Goal: Information Seeking & Learning: Understand process/instructions

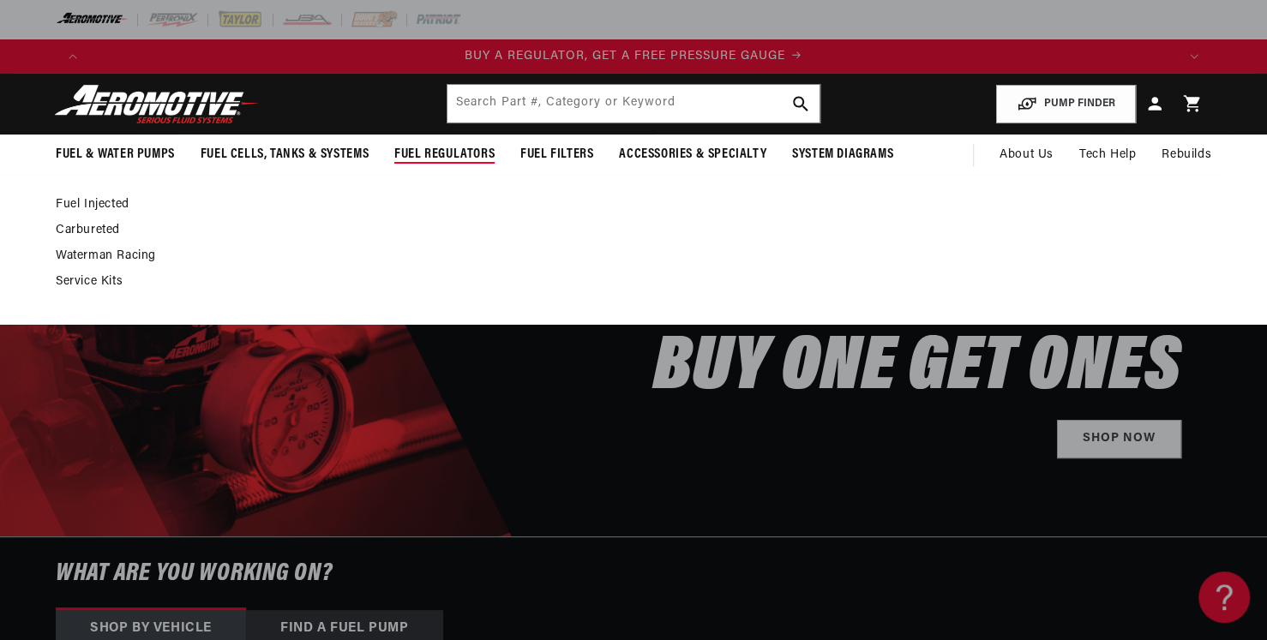
click at [108, 202] on link "Fuel Injected" at bounding box center [625, 204] width 1138 height 15
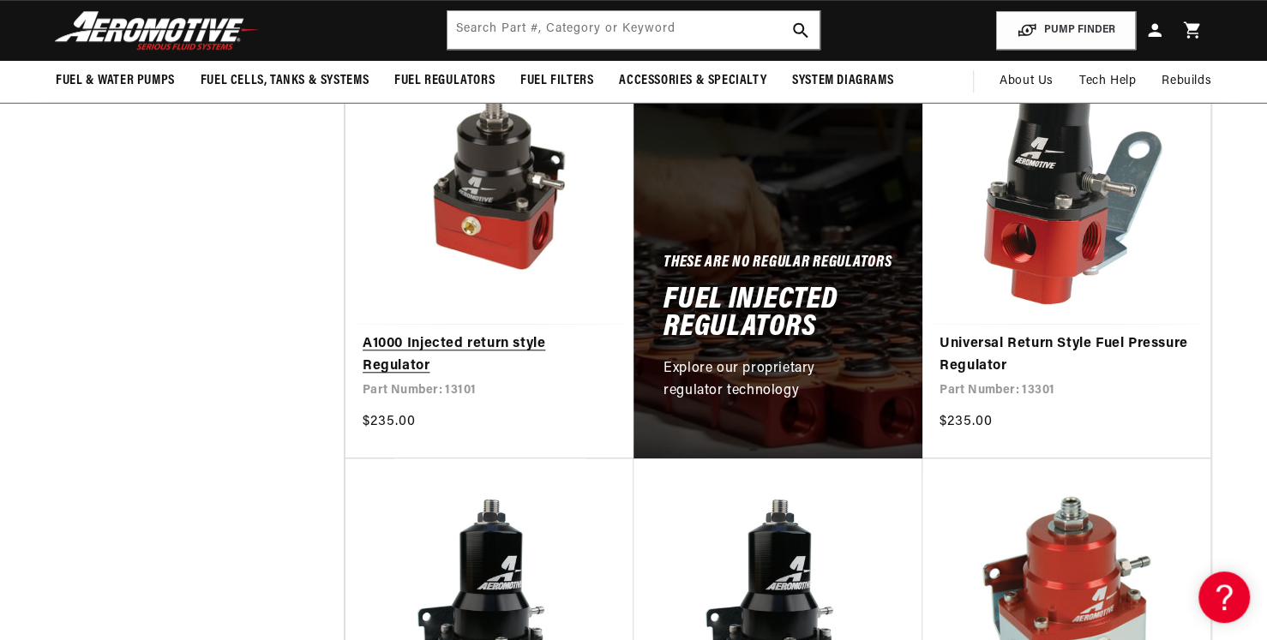
click at [484, 333] on link "A1000 Injected return style Regulator" at bounding box center [490, 355] width 254 height 44
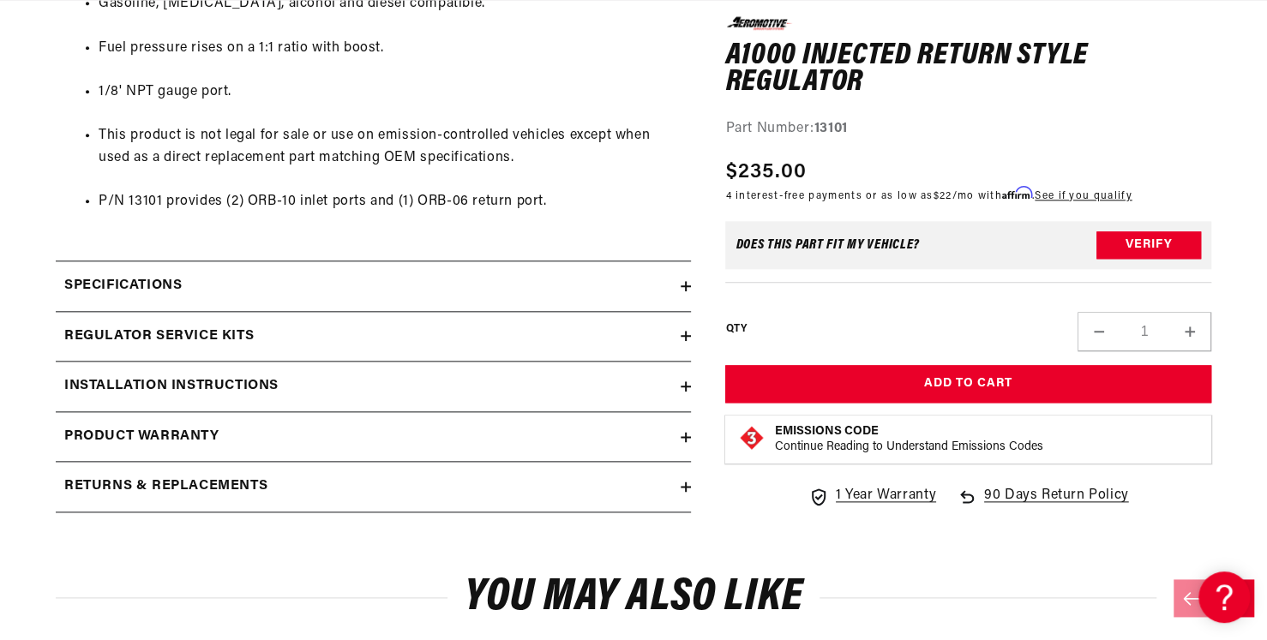
scroll to position [1114, 0]
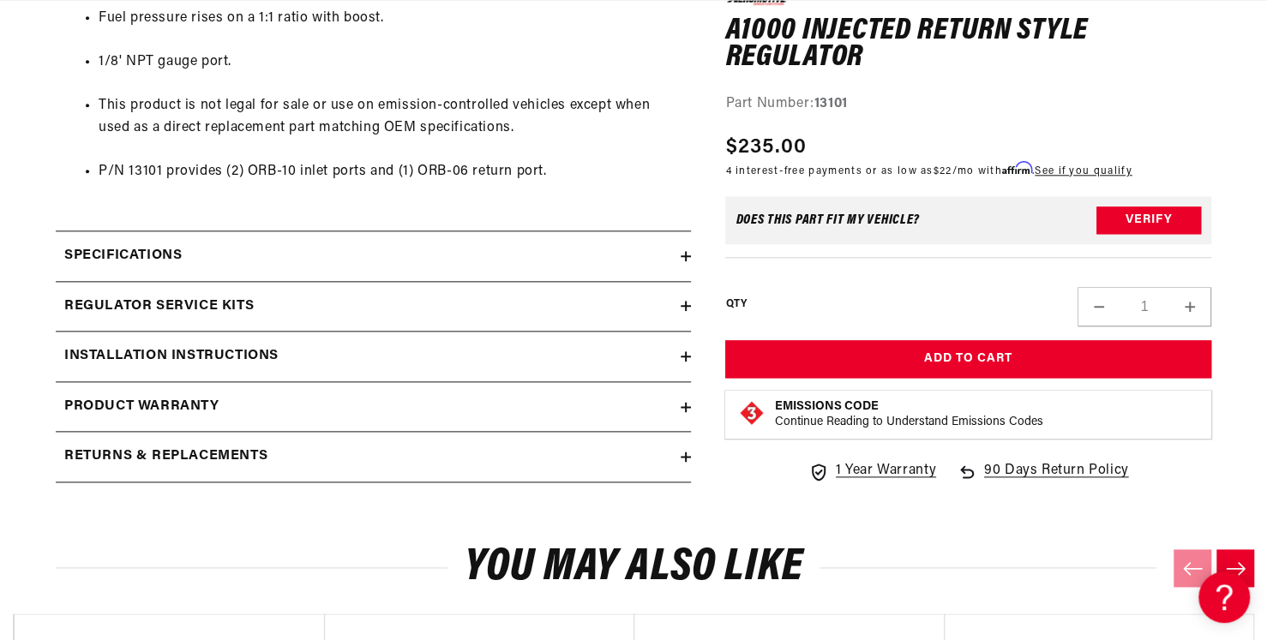
click at [172, 255] on h2 "Specifications" at bounding box center [122, 256] width 117 height 22
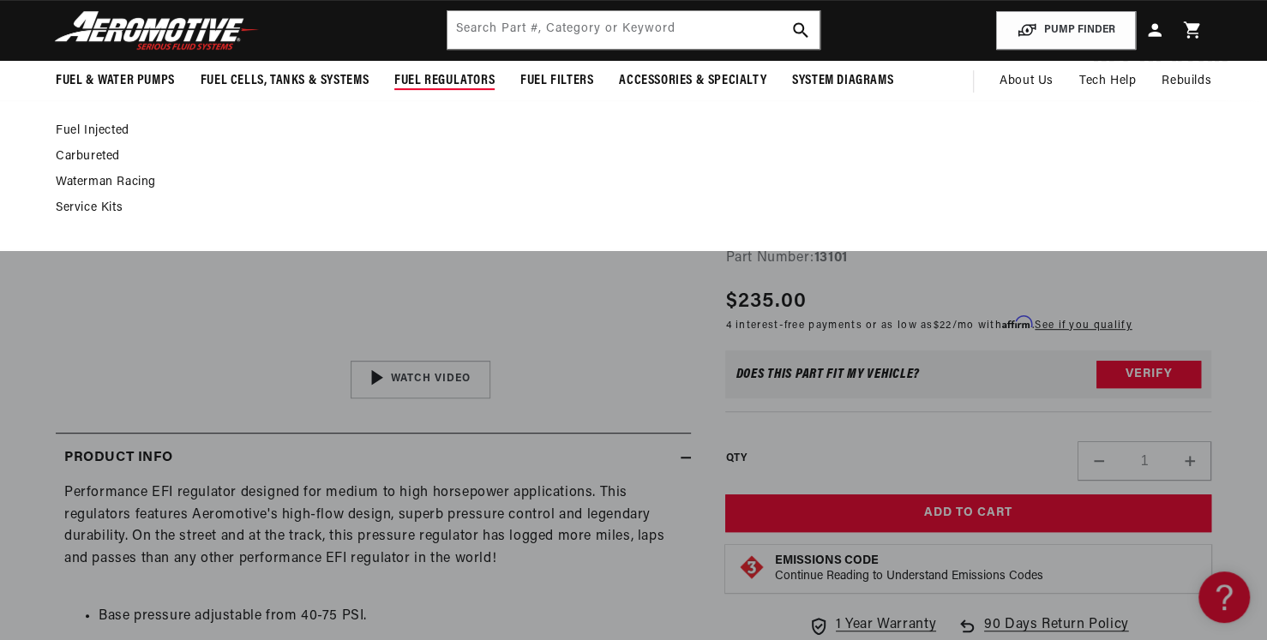
scroll to position [0, 0]
click at [85, 124] on link "Fuel Injected" at bounding box center [625, 130] width 1138 height 15
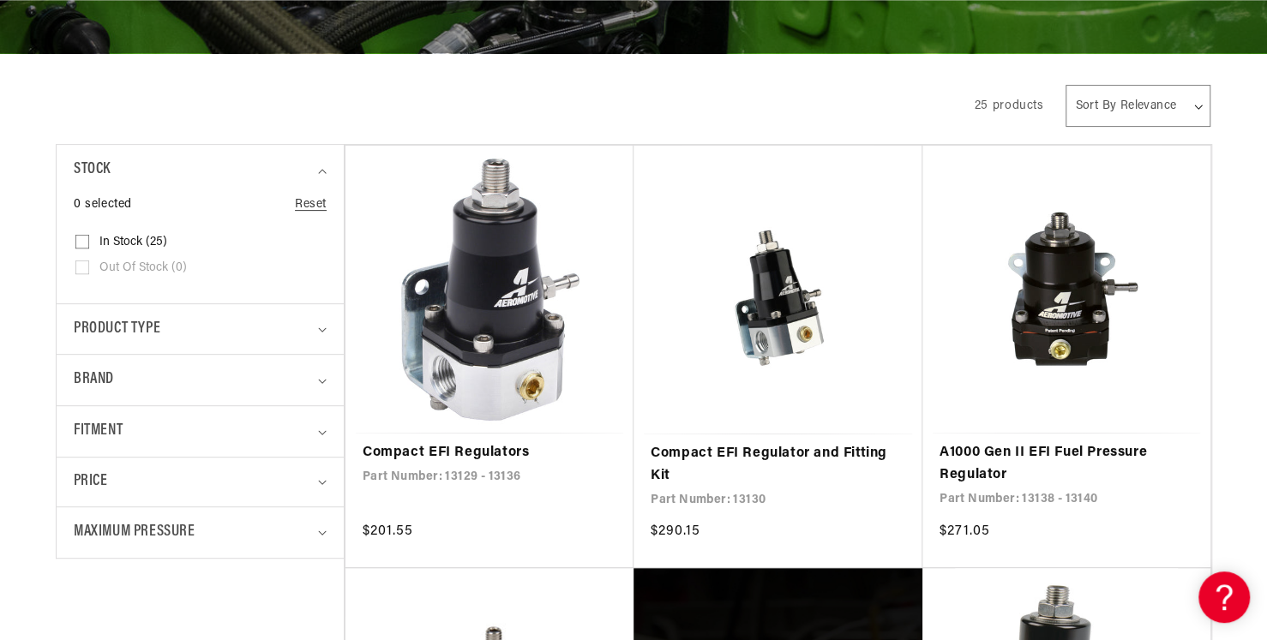
scroll to position [428, 0]
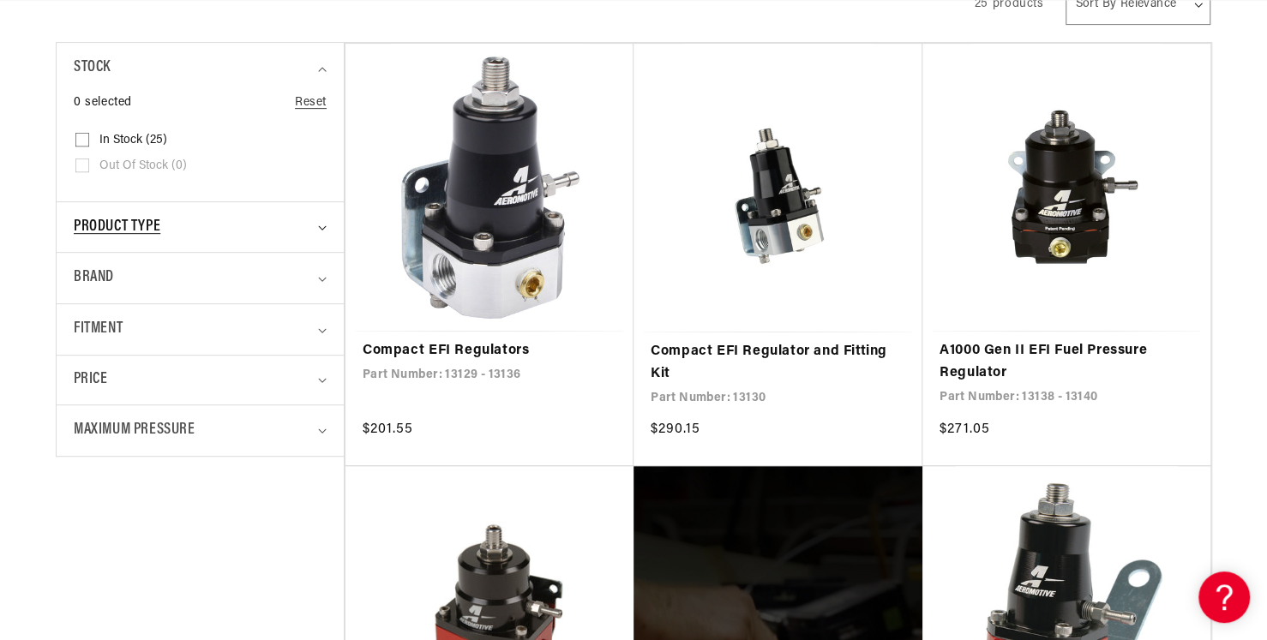
click at [114, 227] on span "Product type" at bounding box center [117, 227] width 87 height 25
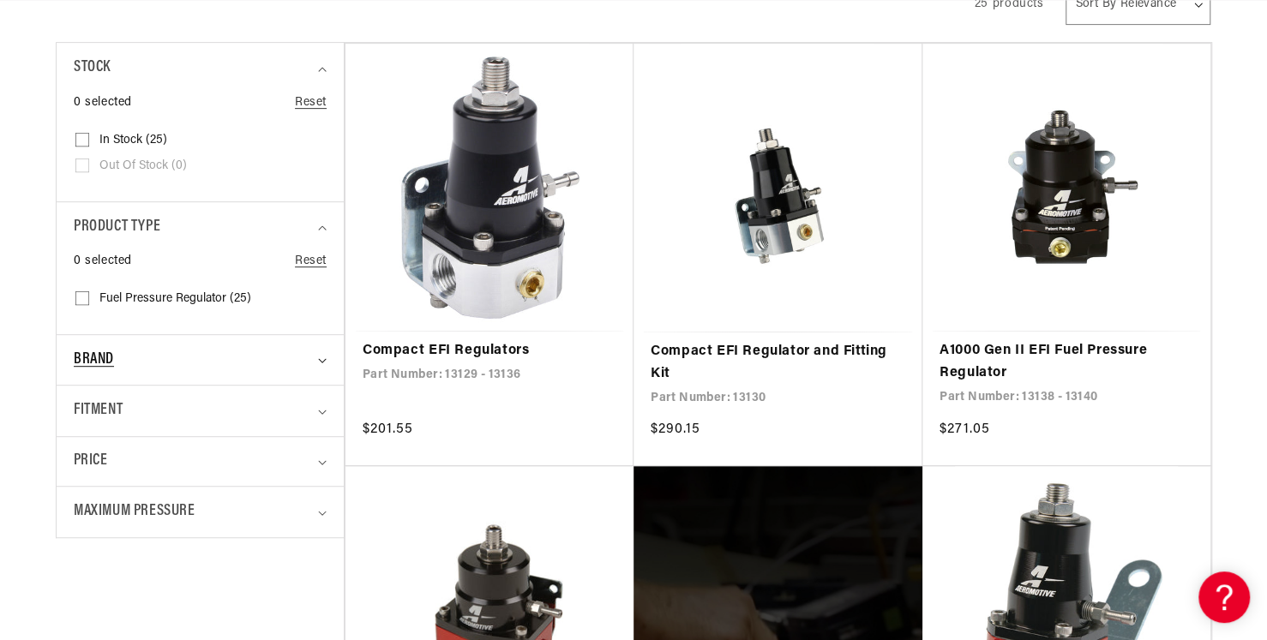
scroll to position [0, 1086]
click at [119, 353] on div "Brand" at bounding box center [193, 360] width 238 height 25
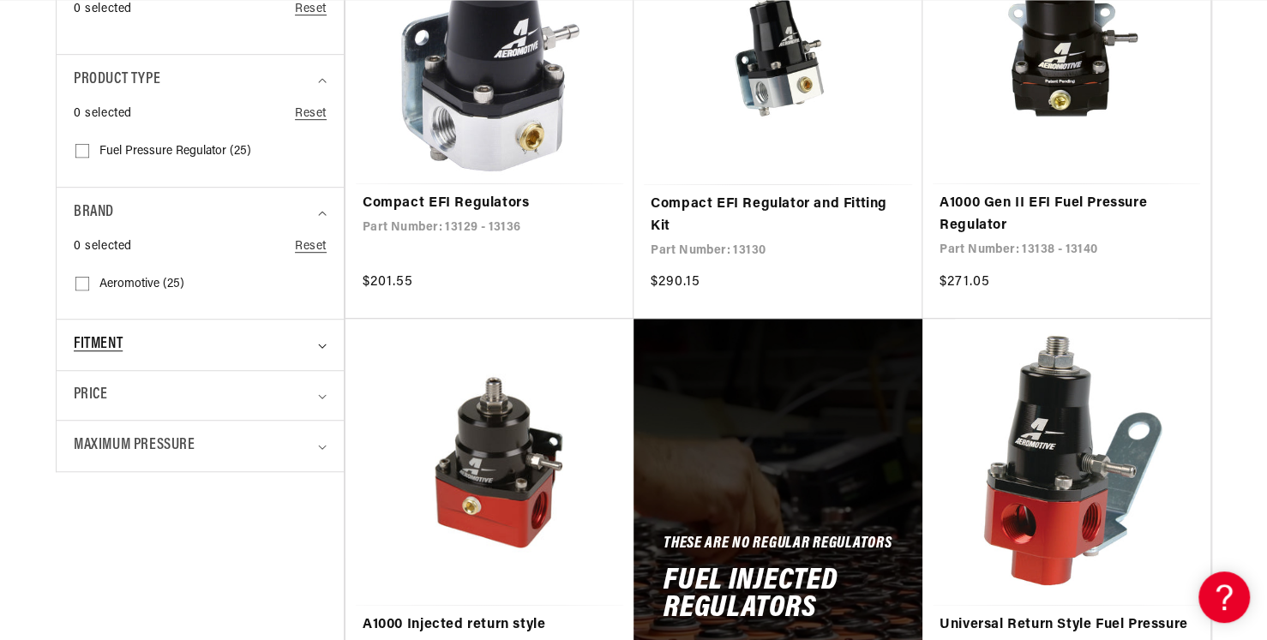
scroll to position [600, 0]
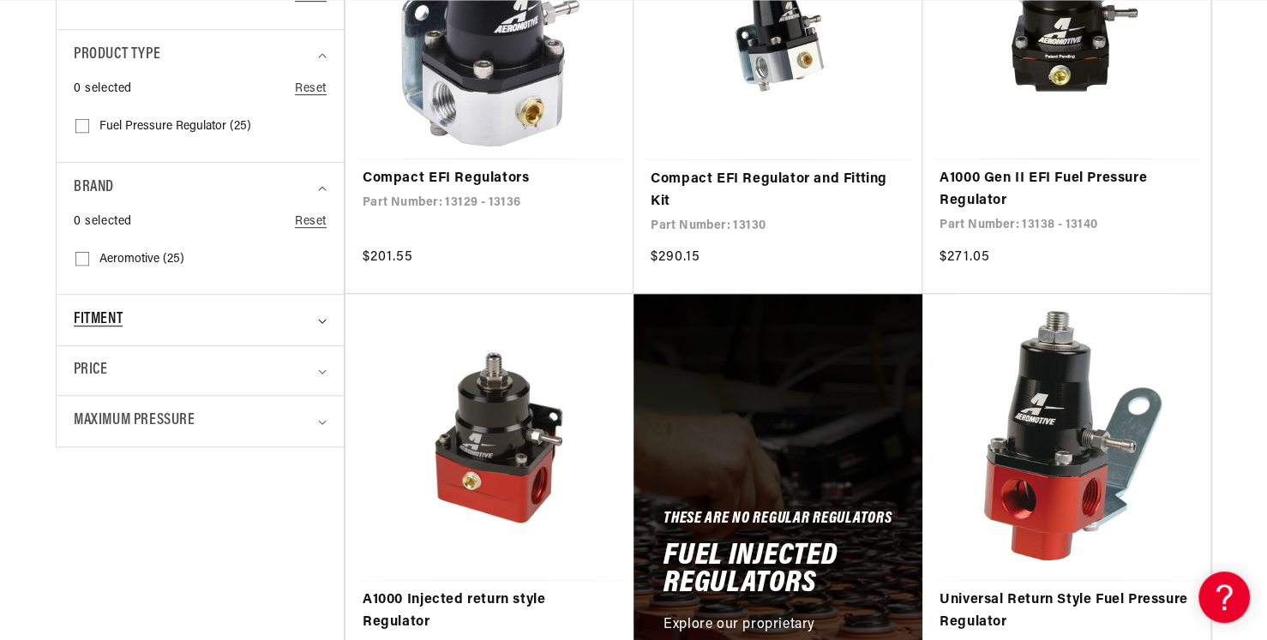
click at [177, 320] on div "Fitment" at bounding box center [193, 320] width 238 height 25
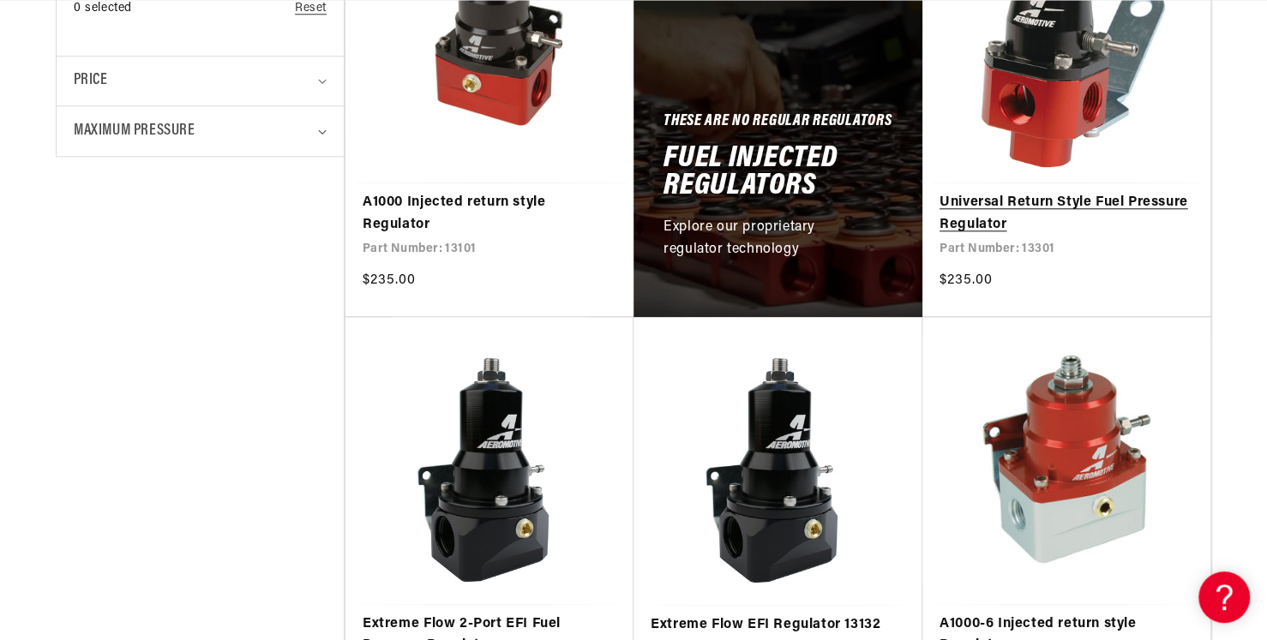
scroll to position [1029, 0]
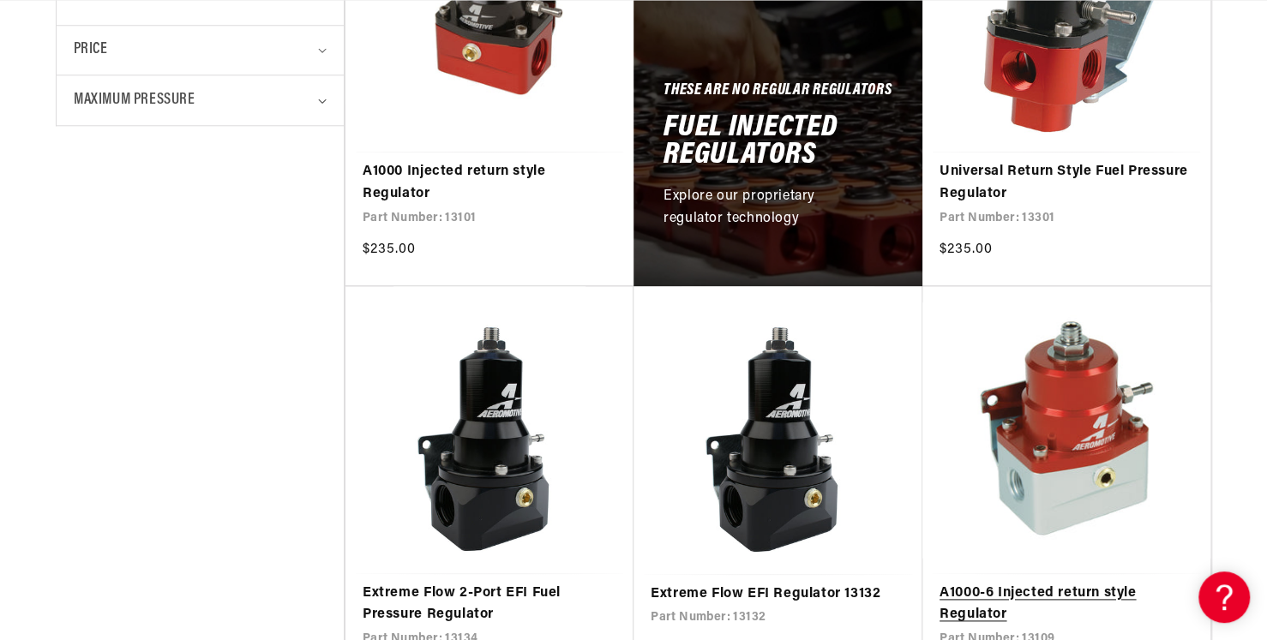
click at [1076, 583] on link "A1000-6 Injected return style Regulator" at bounding box center [1067, 605] width 254 height 44
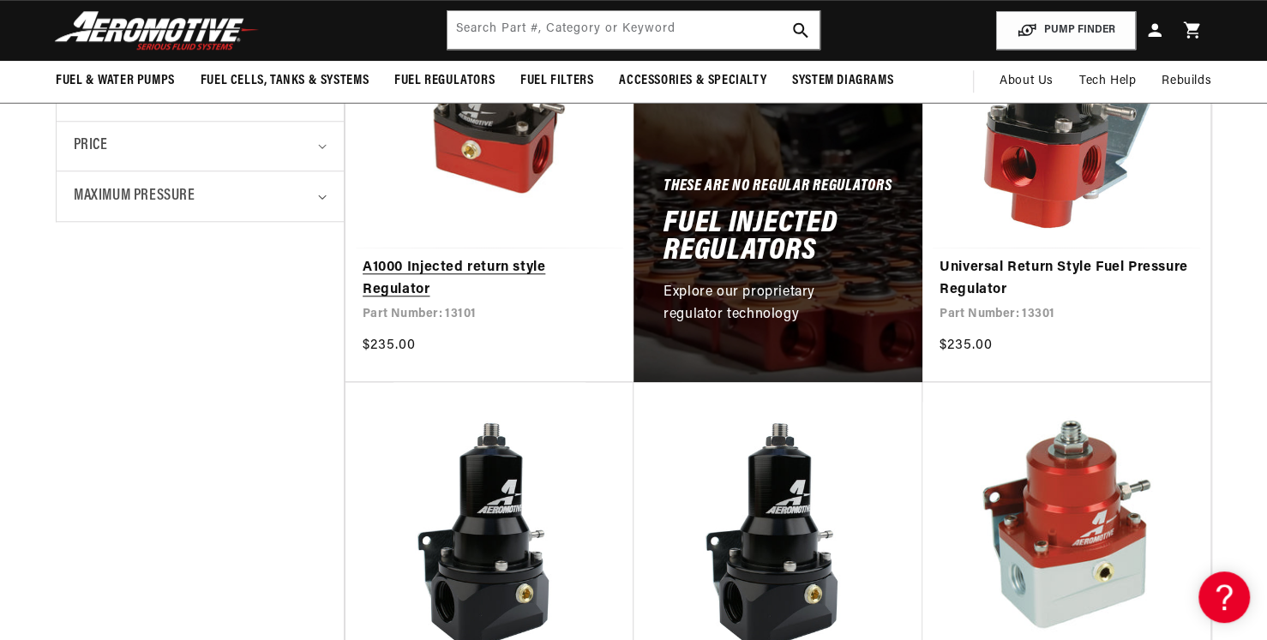
scroll to position [856, 0]
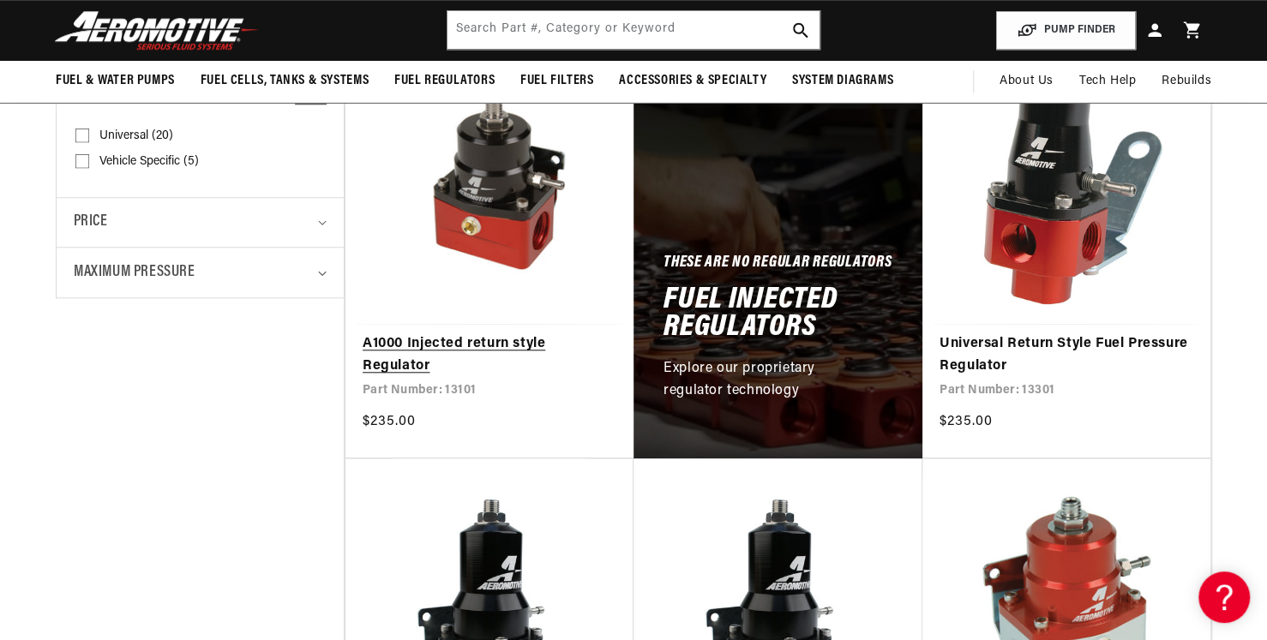
click at [500, 333] on link "A1000 Injected return style Regulator" at bounding box center [490, 355] width 254 height 44
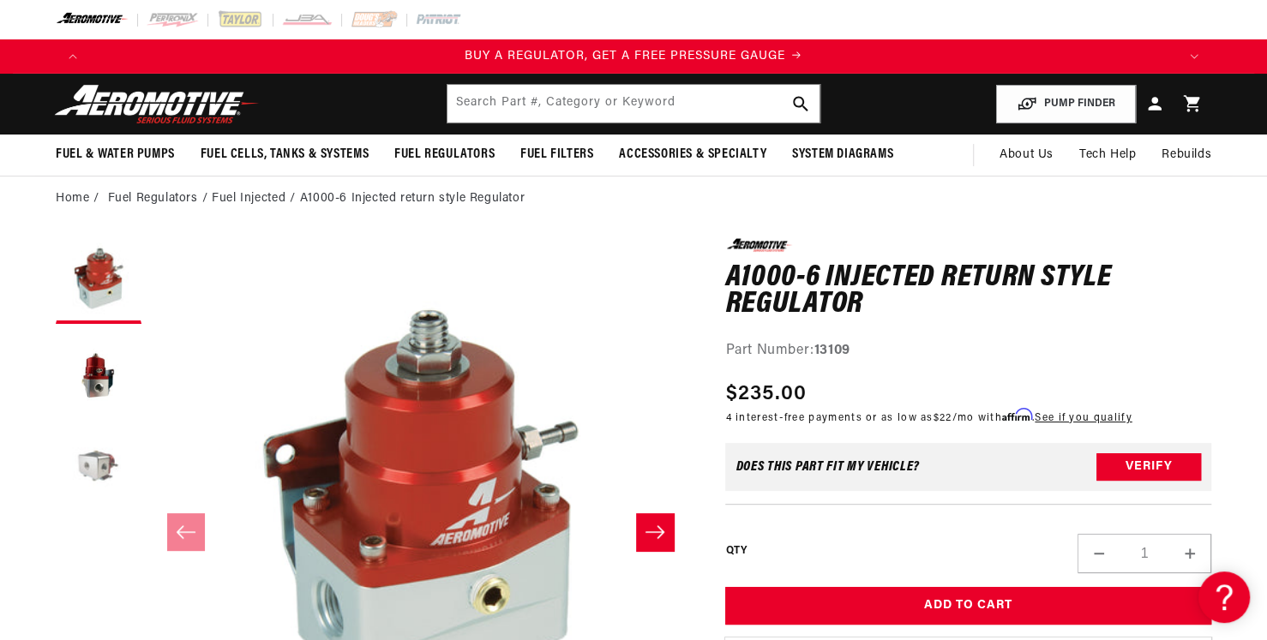
click at [97, 464] on button "Load image 3 in gallery view" at bounding box center [99, 470] width 86 height 86
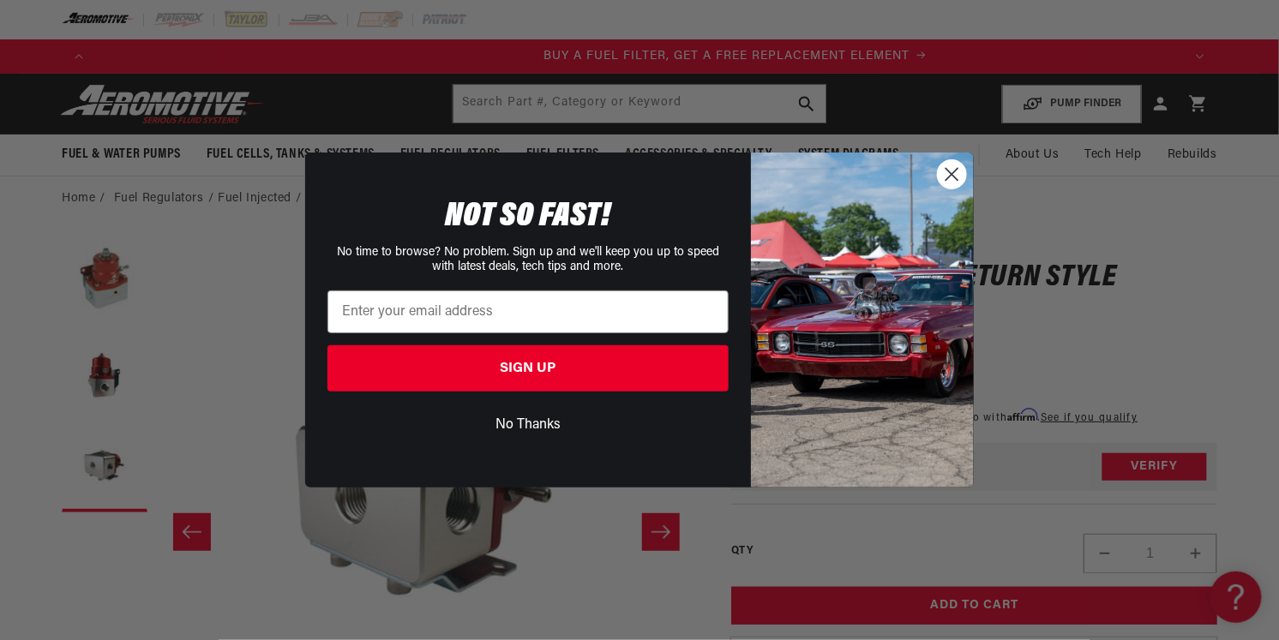
scroll to position [0, 1086]
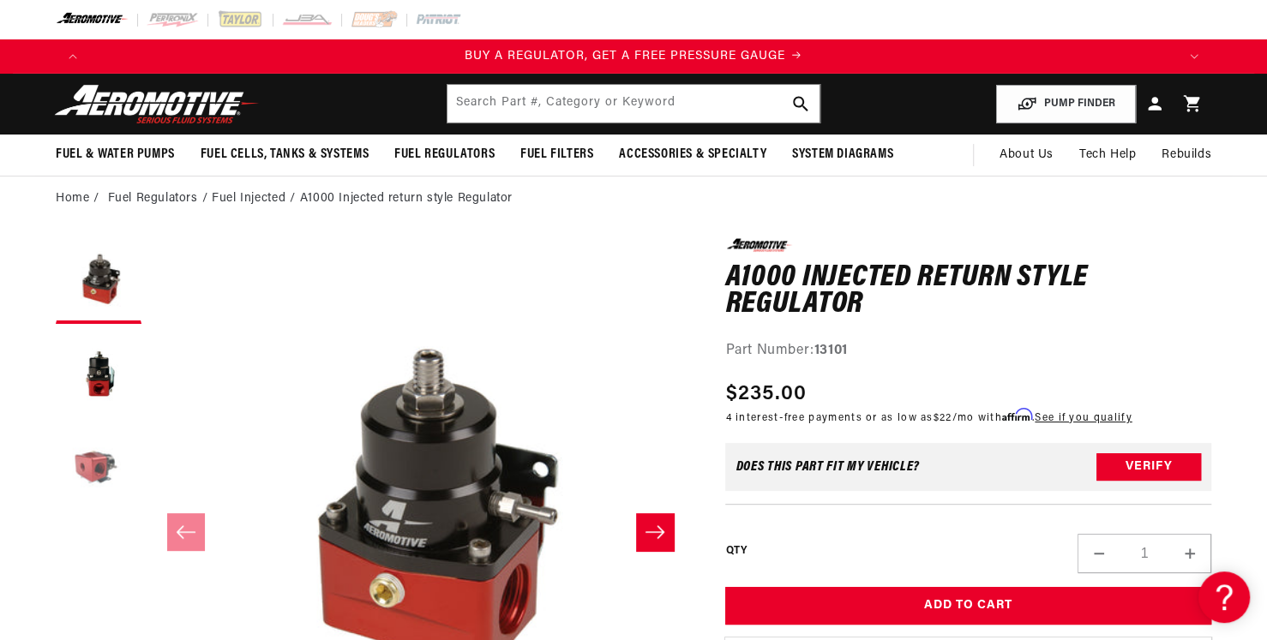
click at [99, 467] on button "Load image 3 in gallery view" at bounding box center [99, 470] width 86 height 86
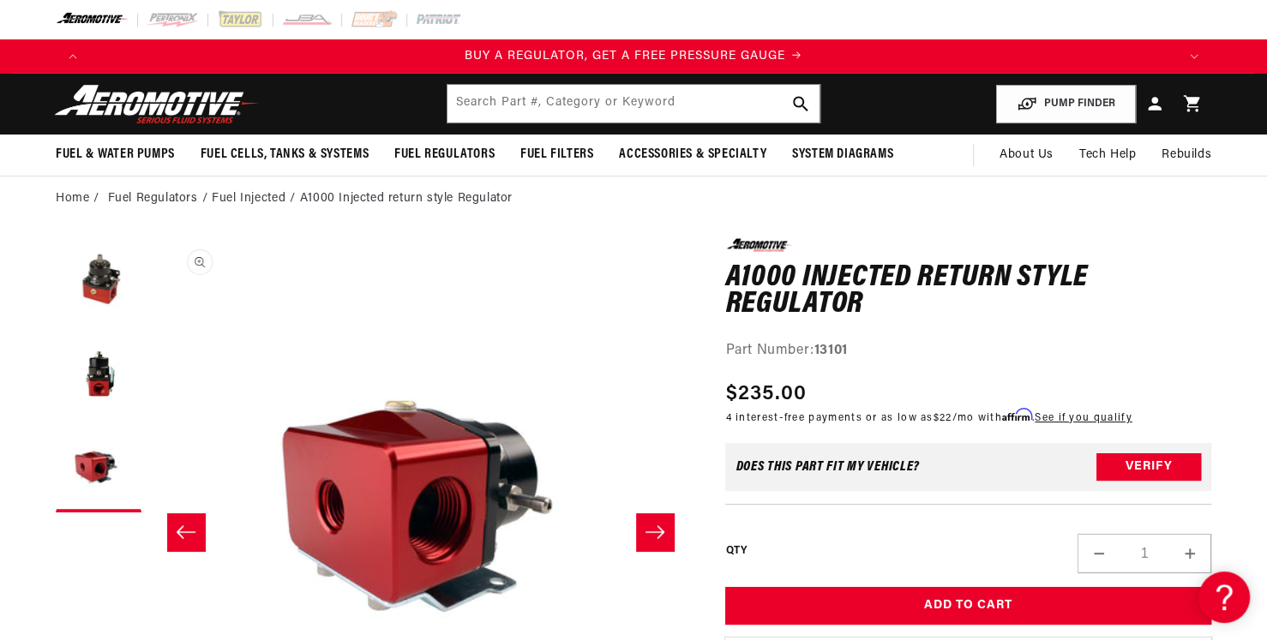
scroll to position [0, 1082]
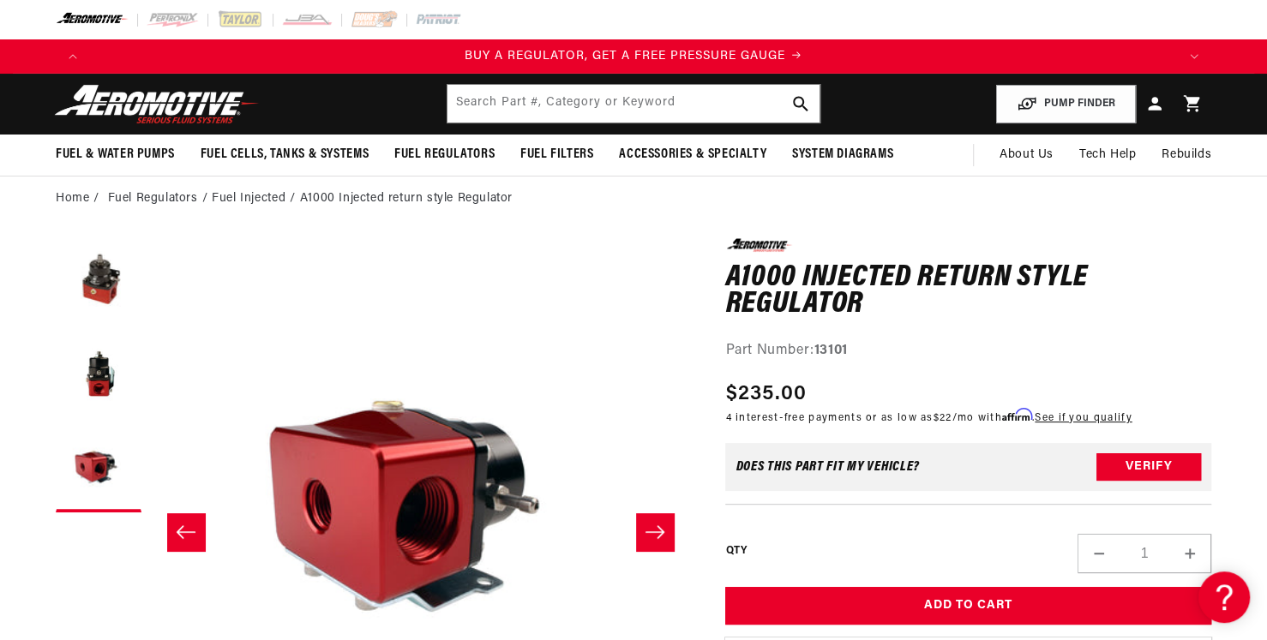
click at [670, 537] on button "Slide right" at bounding box center [655, 532] width 38 height 38
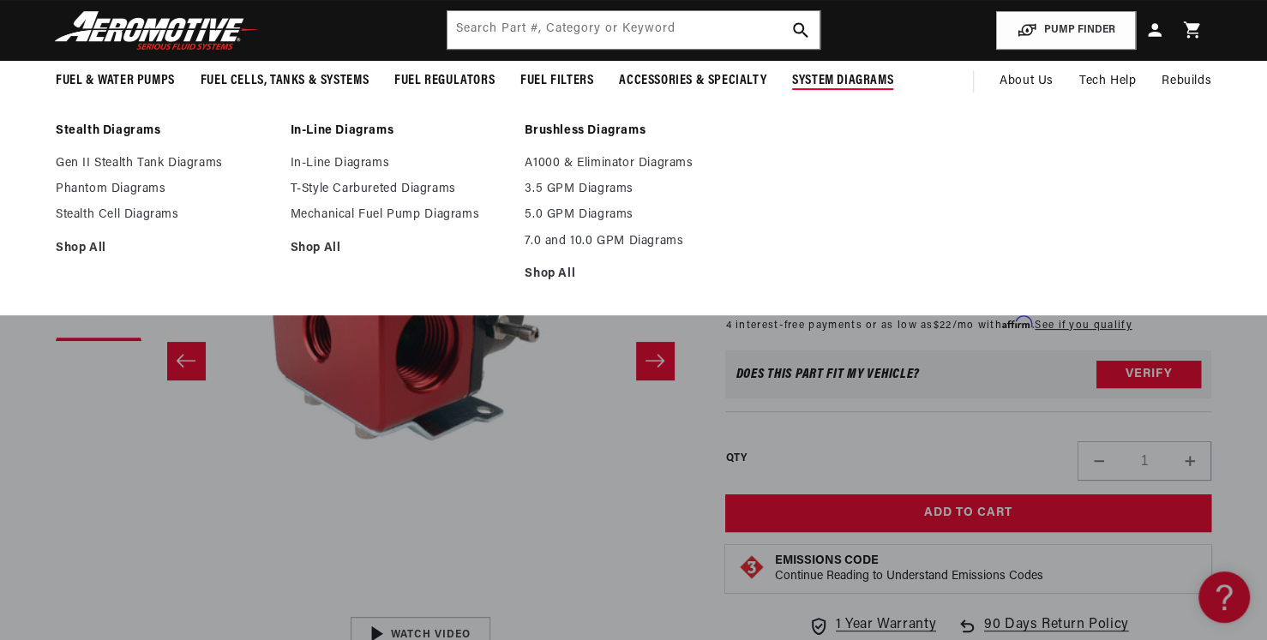
scroll to position [0, 3261]
click at [825, 81] on span "System Diagrams" at bounding box center [842, 81] width 101 height 18
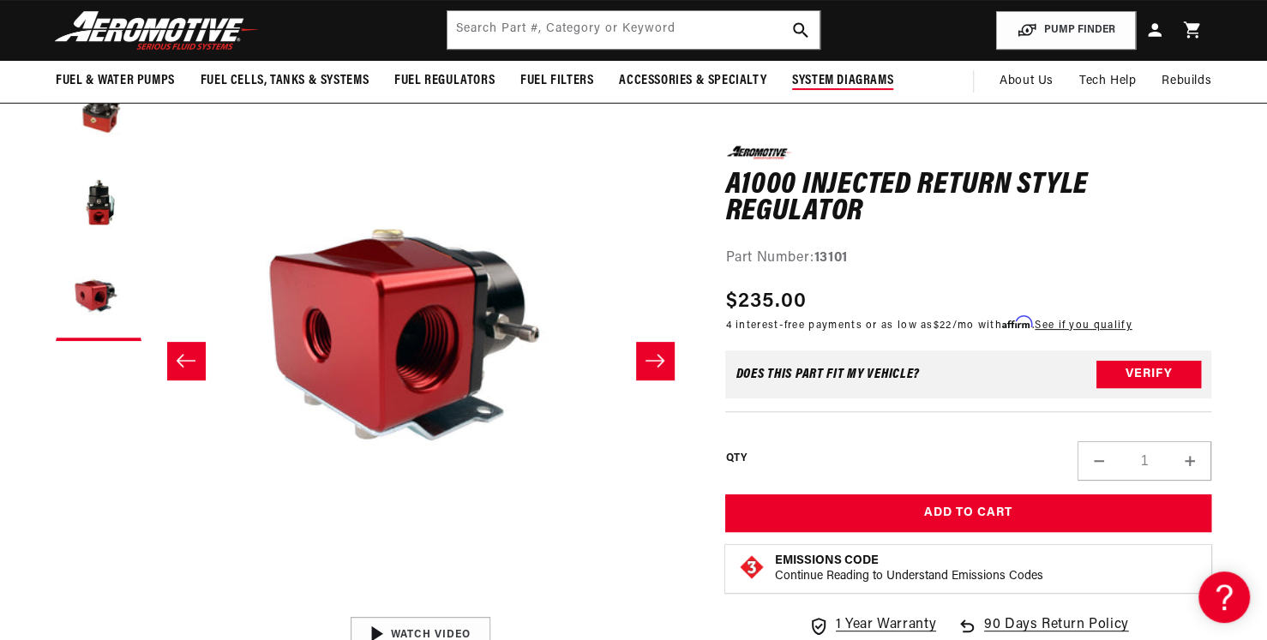
click at [833, 79] on span "System Diagrams" at bounding box center [842, 81] width 101 height 18
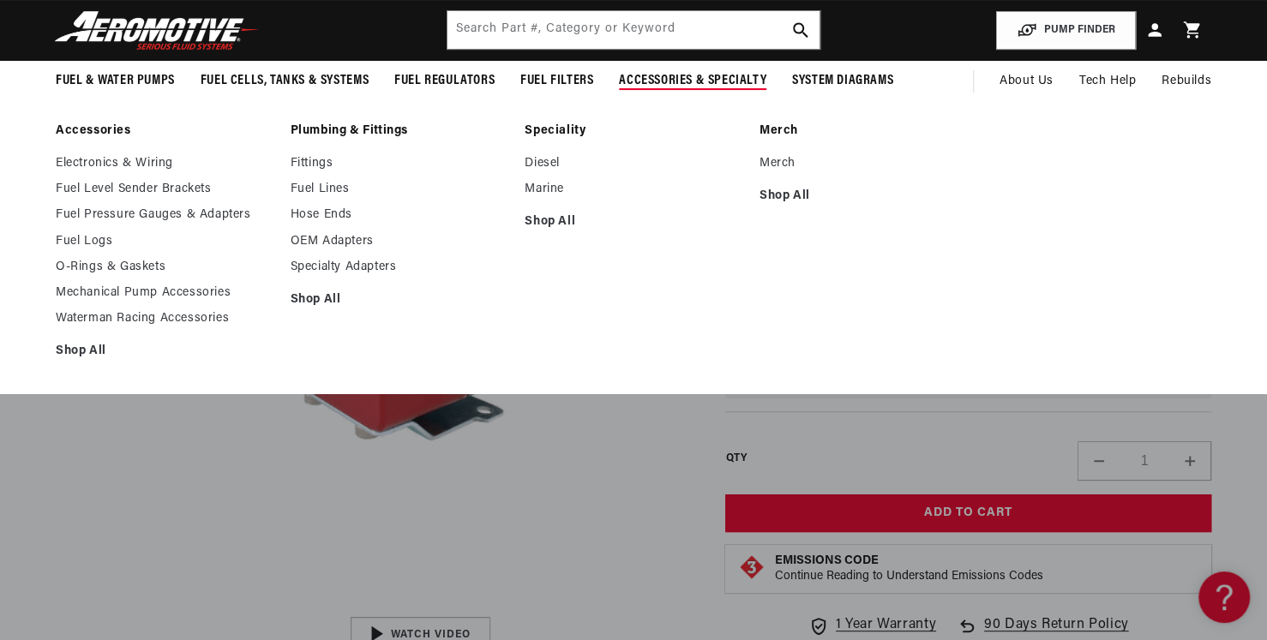
scroll to position [0, 2174]
click at [539, 193] on link "Marine" at bounding box center [634, 189] width 218 height 15
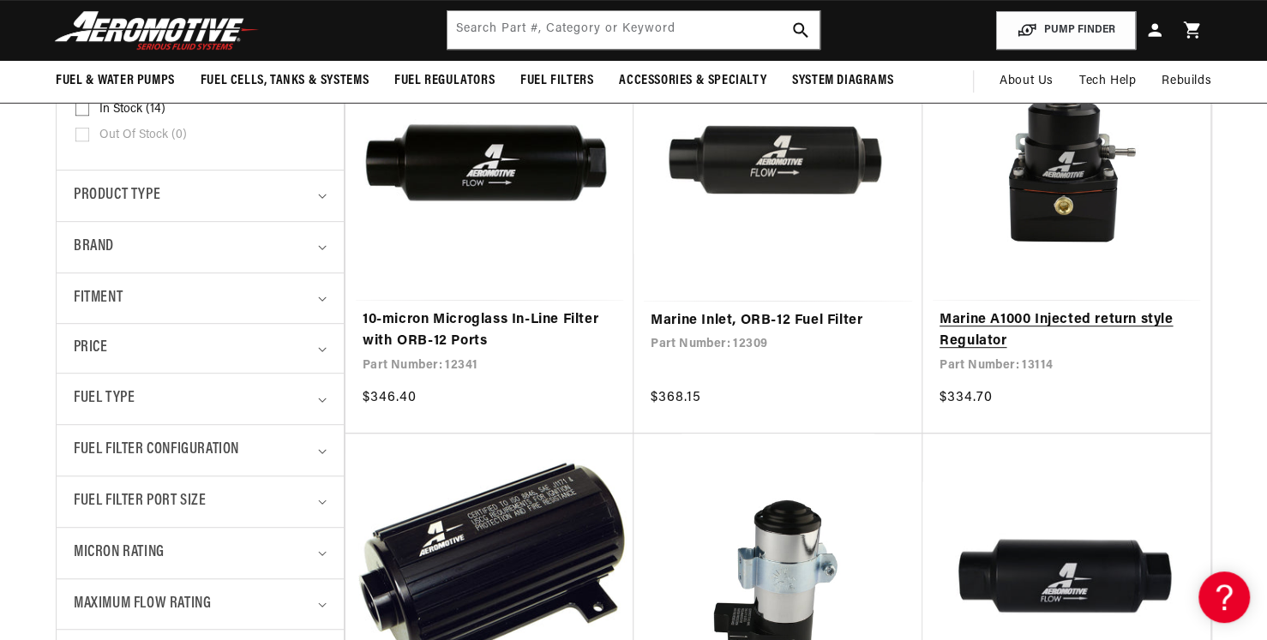
click at [1078, 309] on link "Marine A1000 Injected return style Regulator" at bounding box center [1067, 331] width 254 height 44
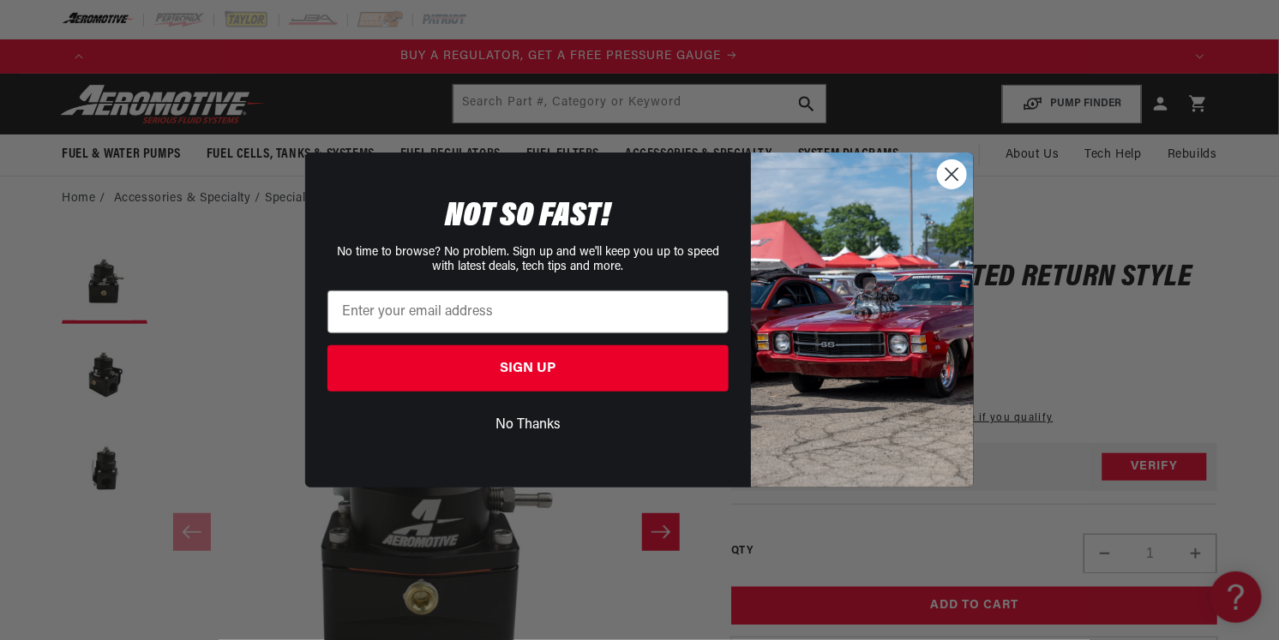
click at [536, 415] on button "No Thanks" at bounding box center [527, 425] width 401 height 33
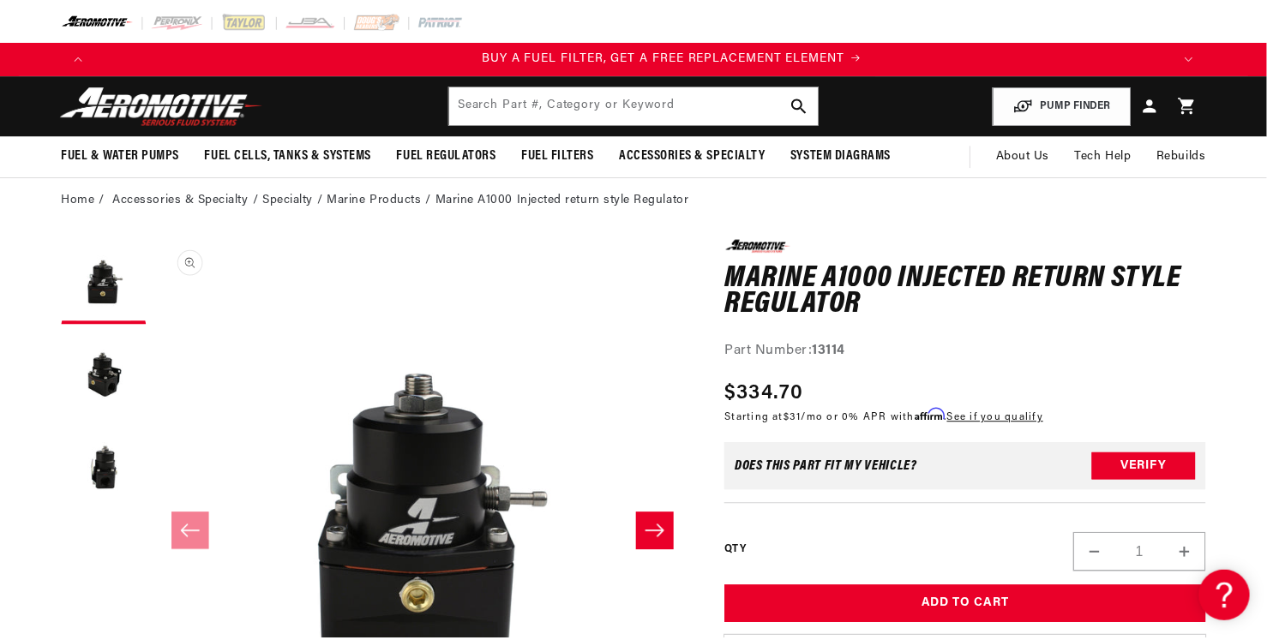
scroll to position [0, 1086]
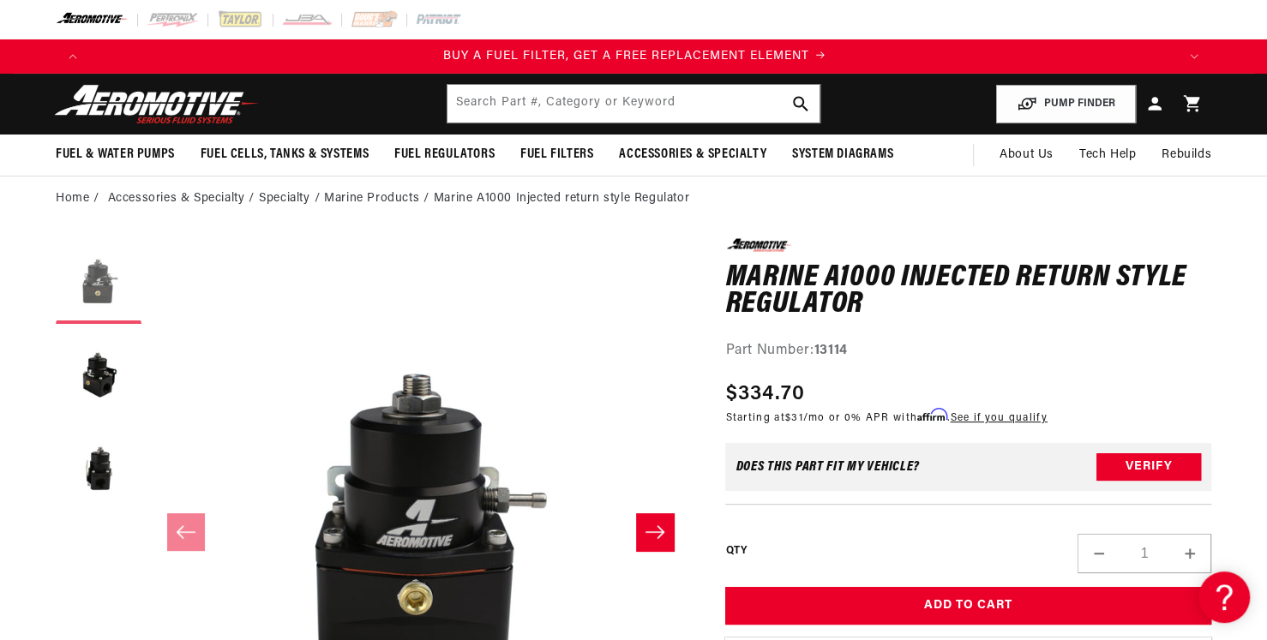
click at [103, 270] on button "Load image 1 in gallery view" at bounding box center [99, 281] width 86 height 86
click at [104, 372] on button "Load image 2 in gallery view" at bounding box center [99, 376] width 86 height 86
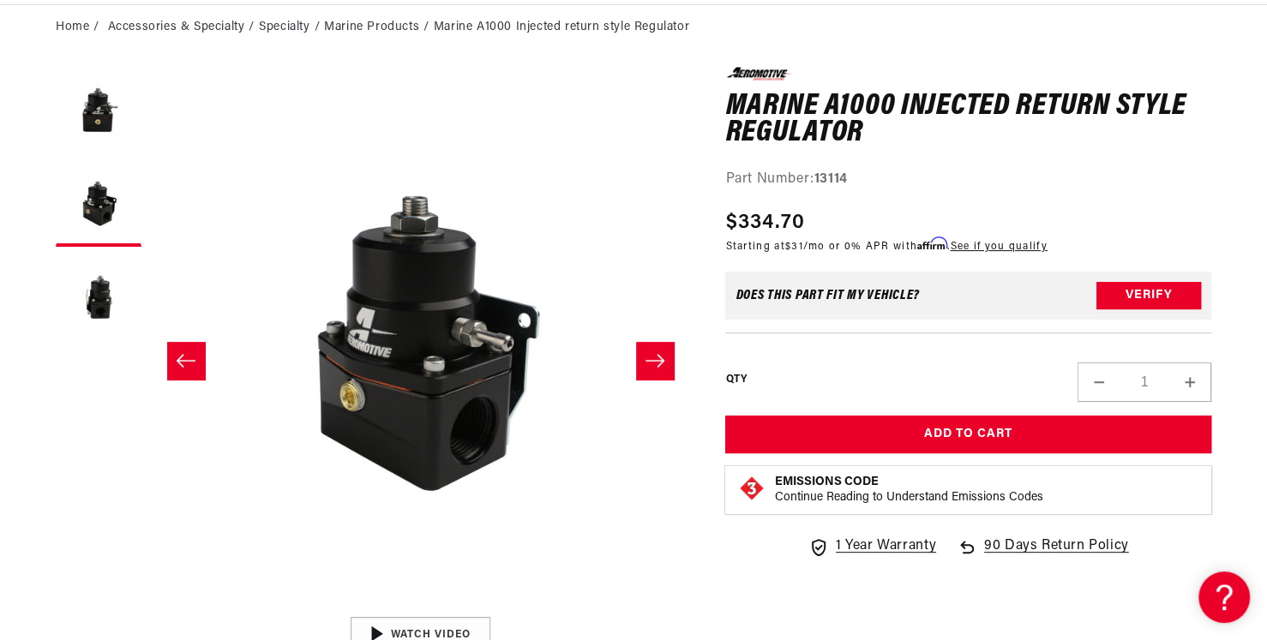
scroll to position [0, 1300]
click at [663, 357] on icon "Slide right" at bounding box center [655, 360] width 21 height 17
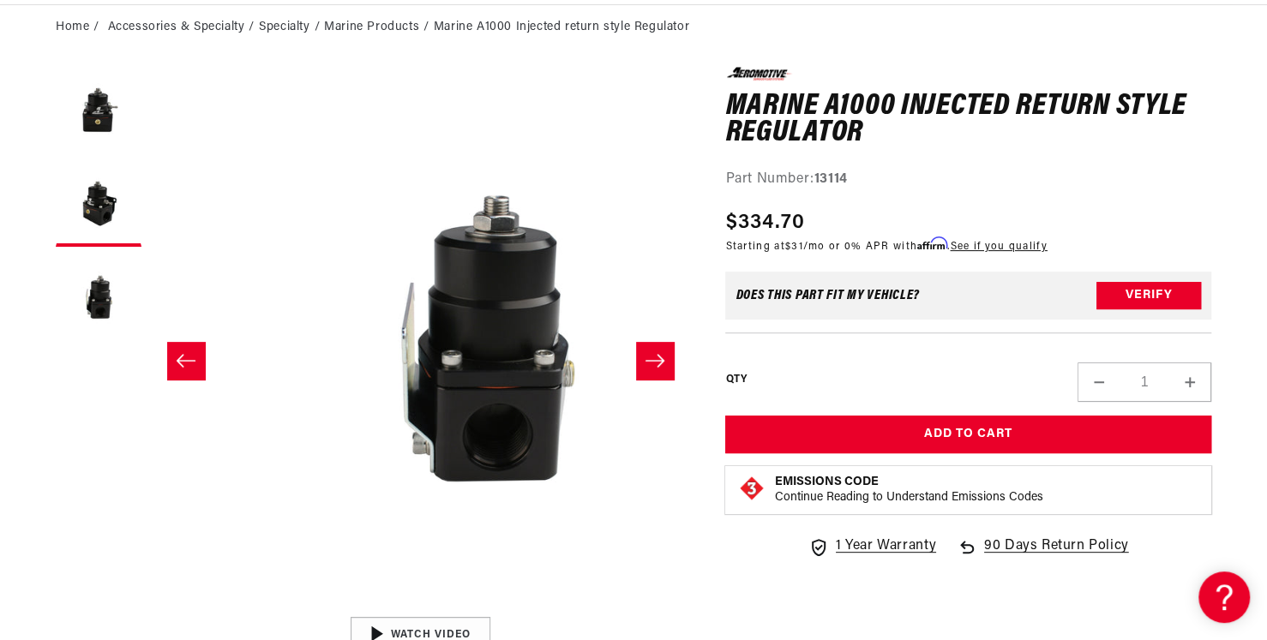
scroll to position [0, 2174]
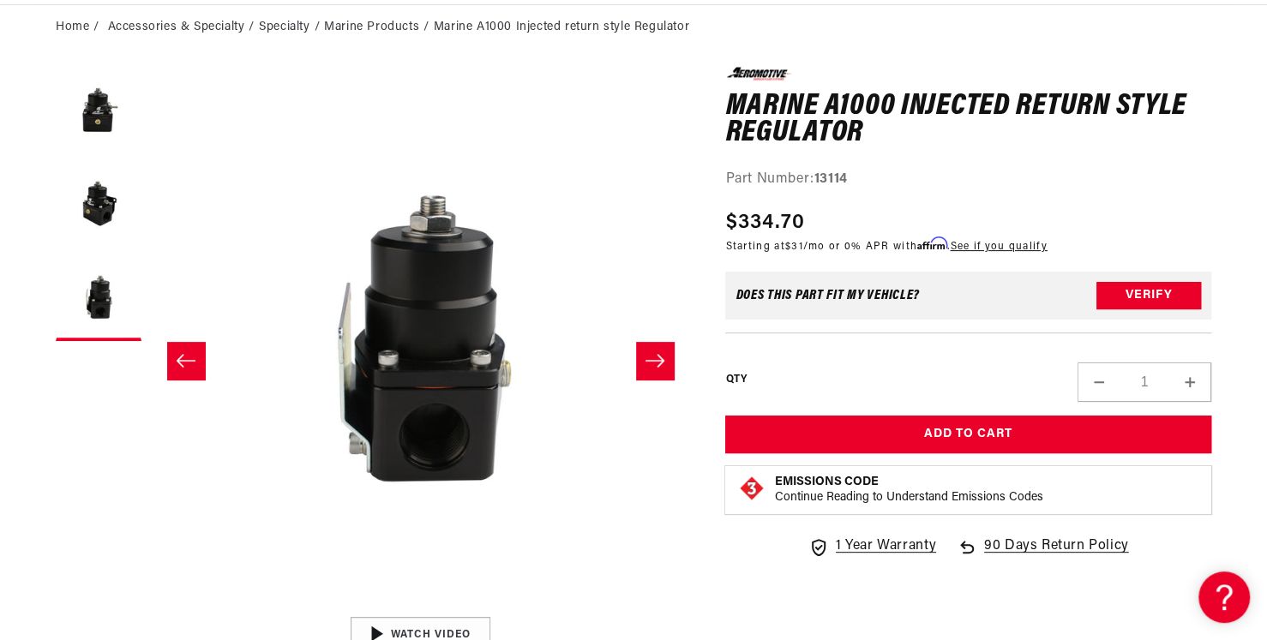
click at [639, 358] on button "Slide right" at bounding box center [655, 361] width 38 height 38
click at [647, 364] on icon "Slide right" at bounding box center [655, 360] width 21 height 17
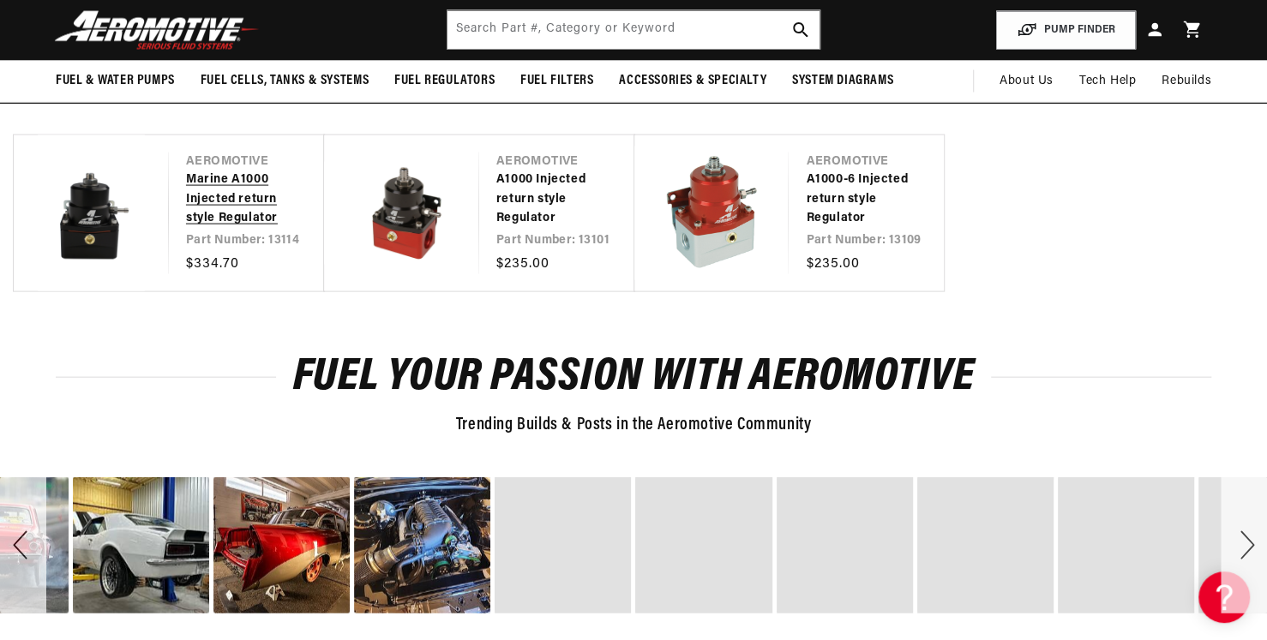
scroll to position [0, 0]
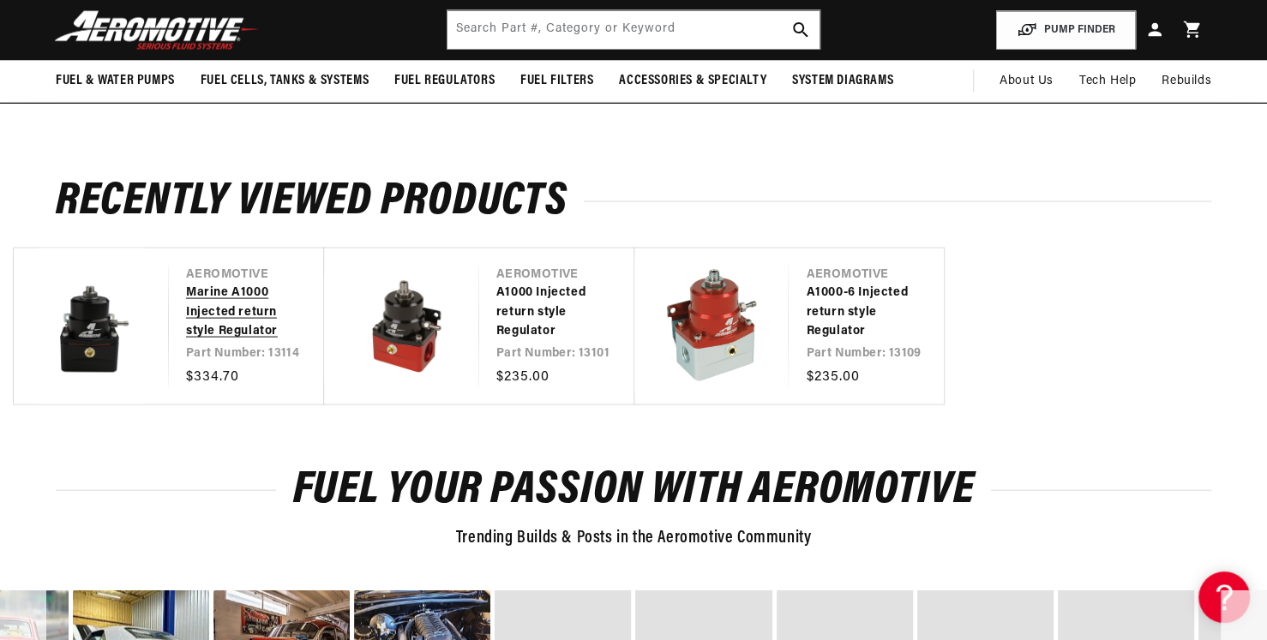
click at [243, 298] on link "Marine A1000 Injected return style Regulator" at bounding box center [238, 312] width 104 height 57
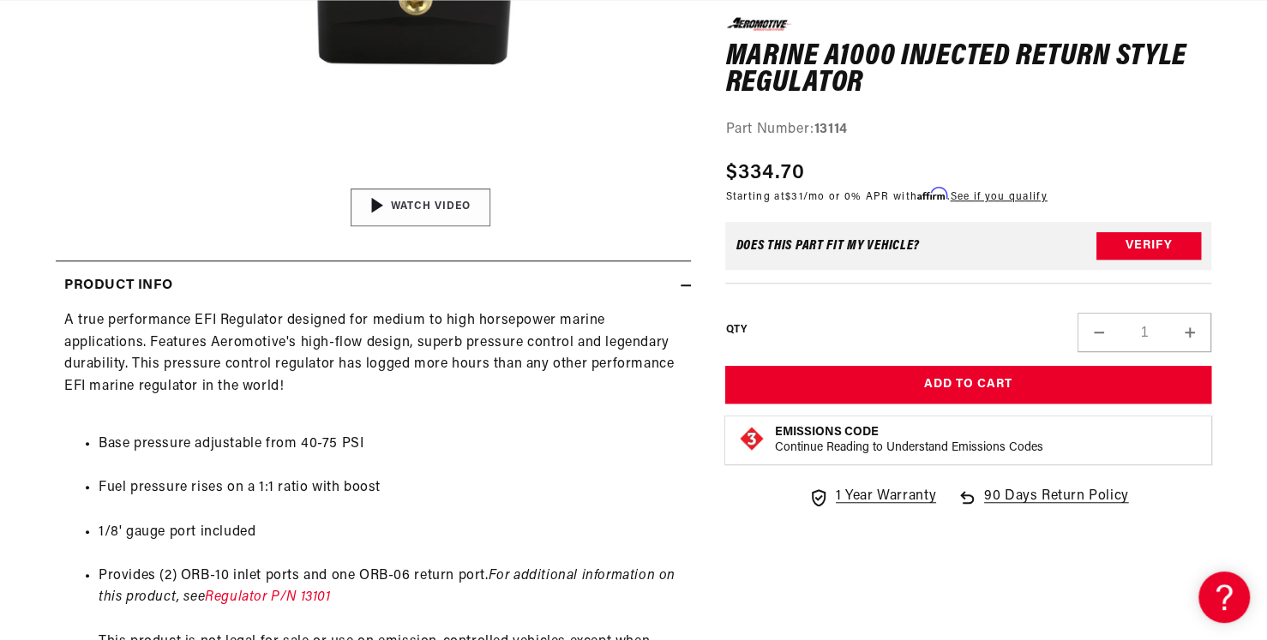
scroll to position [0, 516]
click at [455, 208] on img "Gallery Viewer" at bounding box center [421, 208] width 260 height 146
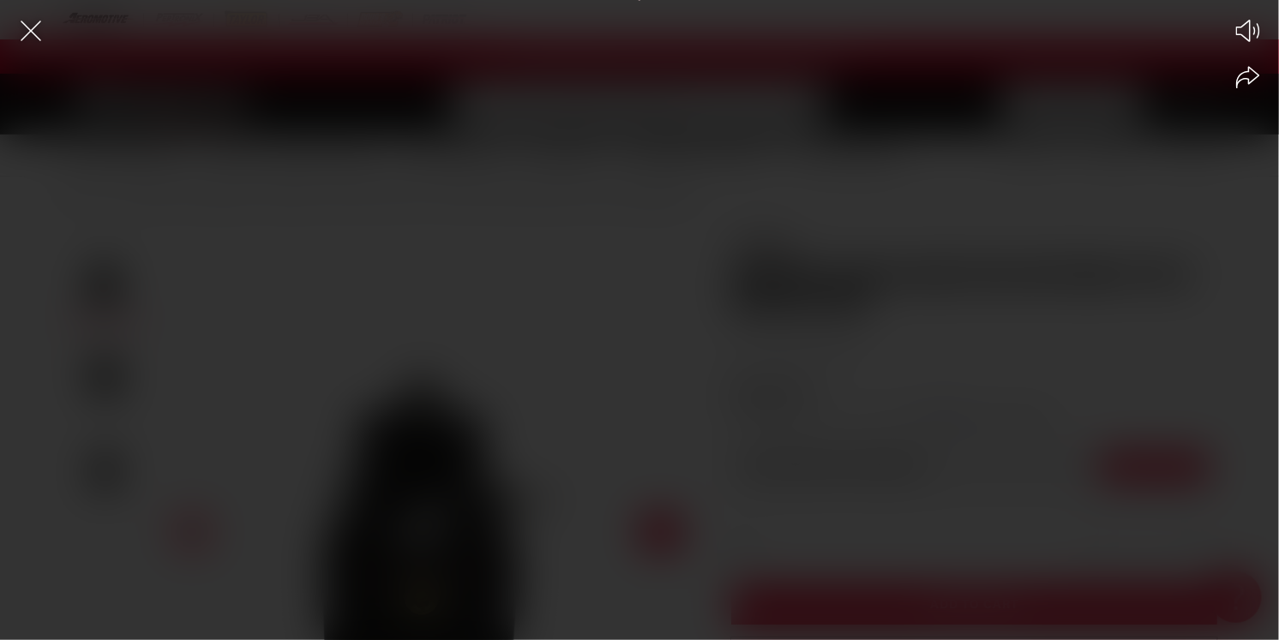
scroll to position [0, 2174]
click at [114, 84] on div "Play Mute Share" at bounding box center [639, 320] width 1279 height 640
click at [1240, 79] on icon "Share video" at bounding box center [1248, 77] width 24 height 23
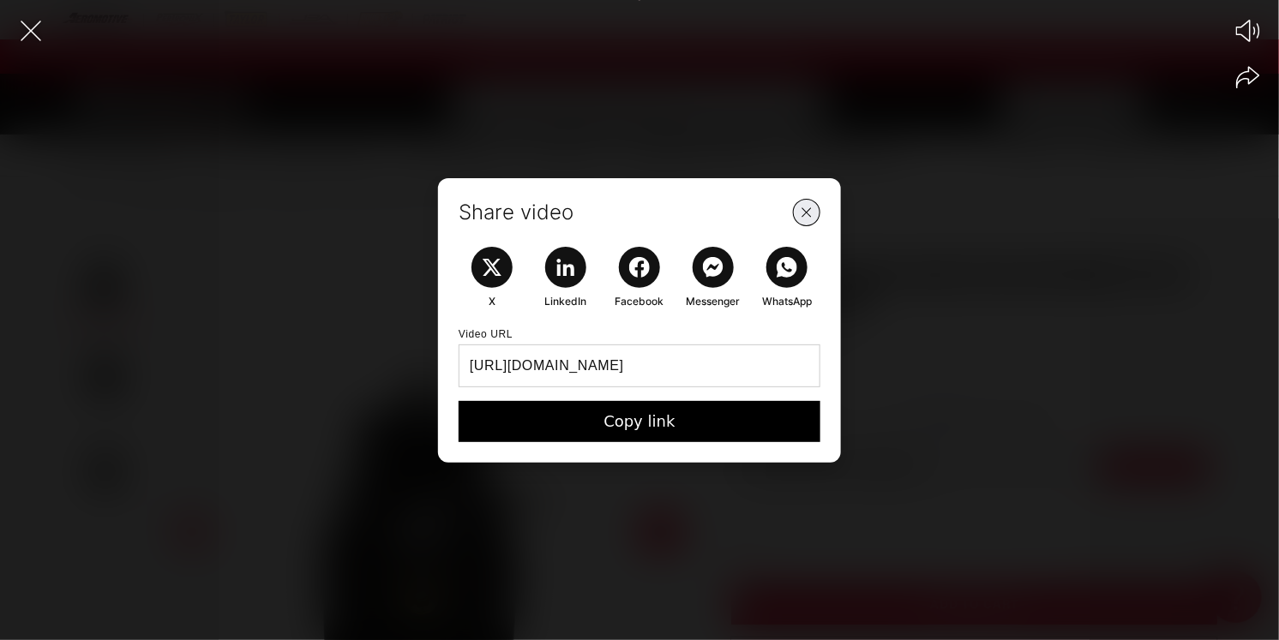
click at [804, 222] on button "Close Share Modal" at bounding box center [806, 212] width 39 height 39
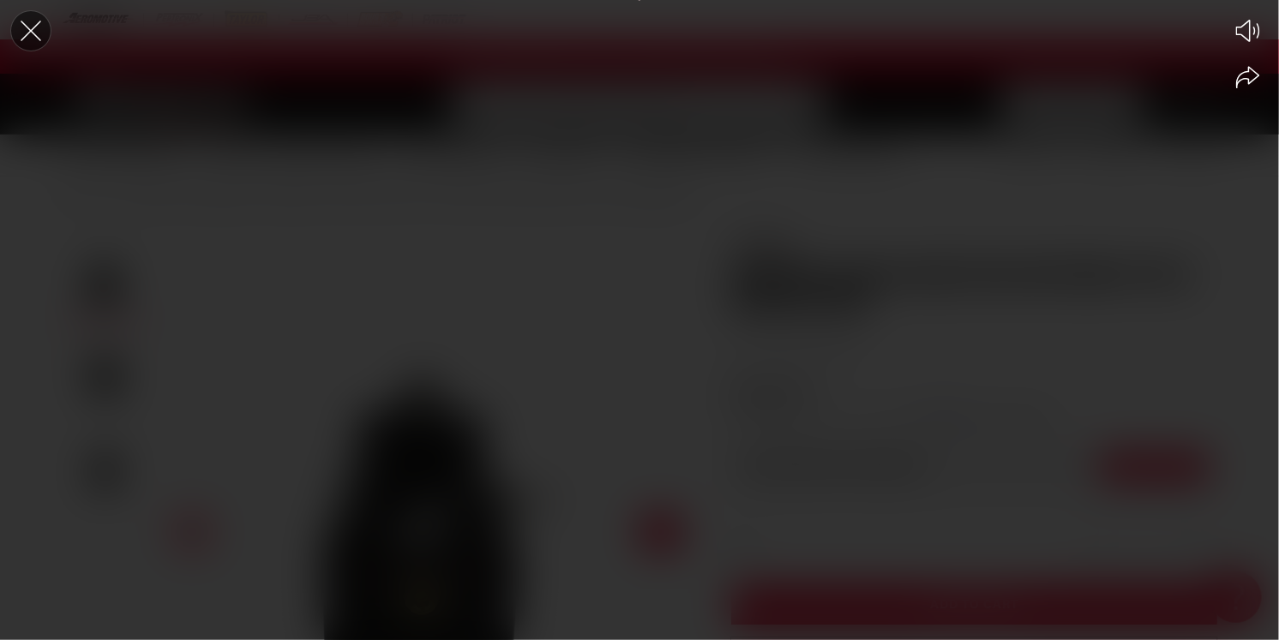
scroll to position [0, 0]
click at [27, 27] on icon "Close the video player" at bounding box center [31, 31] width 21 height 21
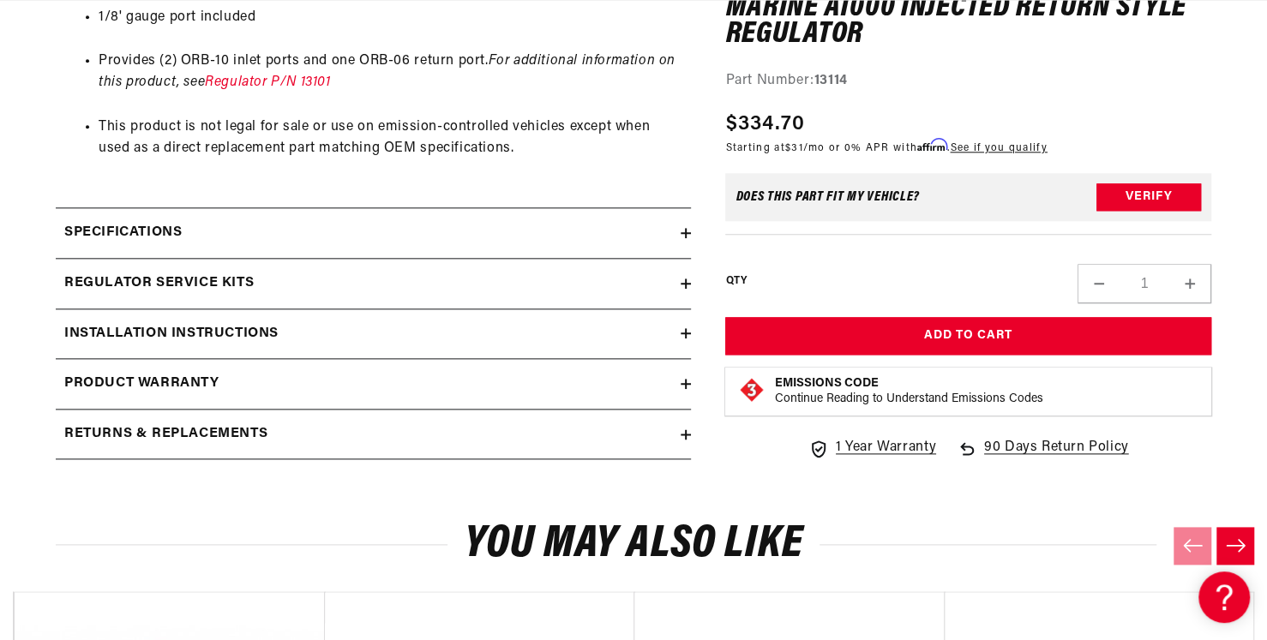
scroll to position [0, 1086]
click at [164, 222] on h2 "Specifications" at bounding box center [122, 233] width 117 height 22
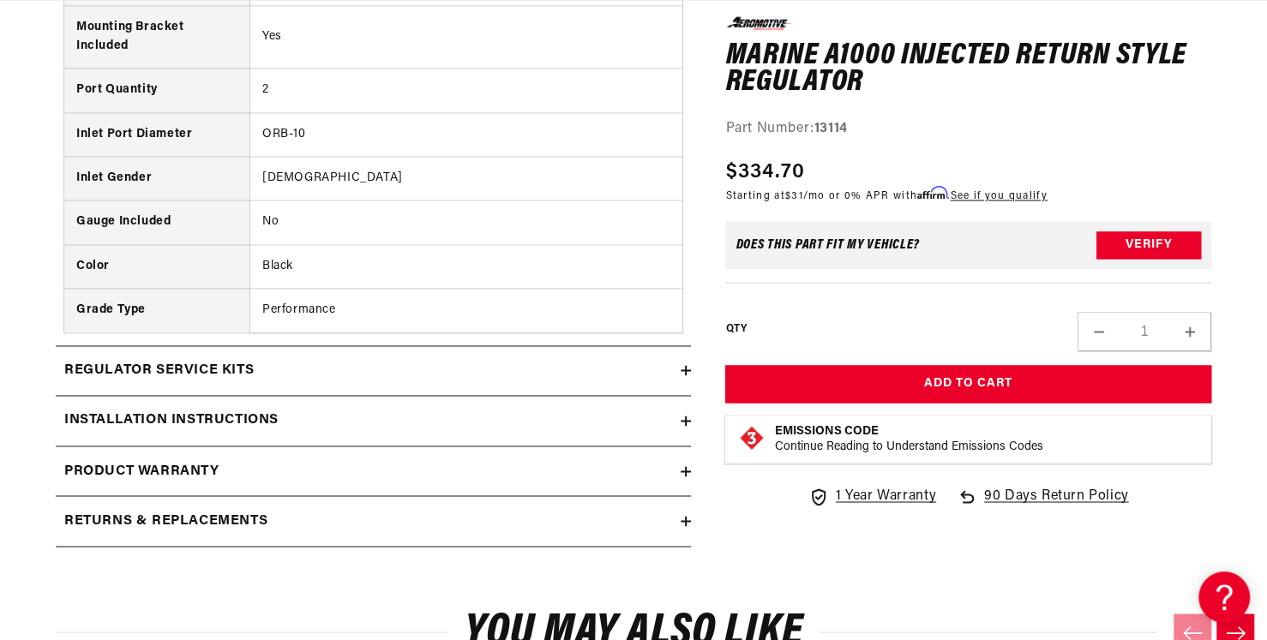
scroll to position [0, 2174]
click at [246, 369] on h2 "Regulator Service Kits" at bounding box center [158, 371] width 189 height 22
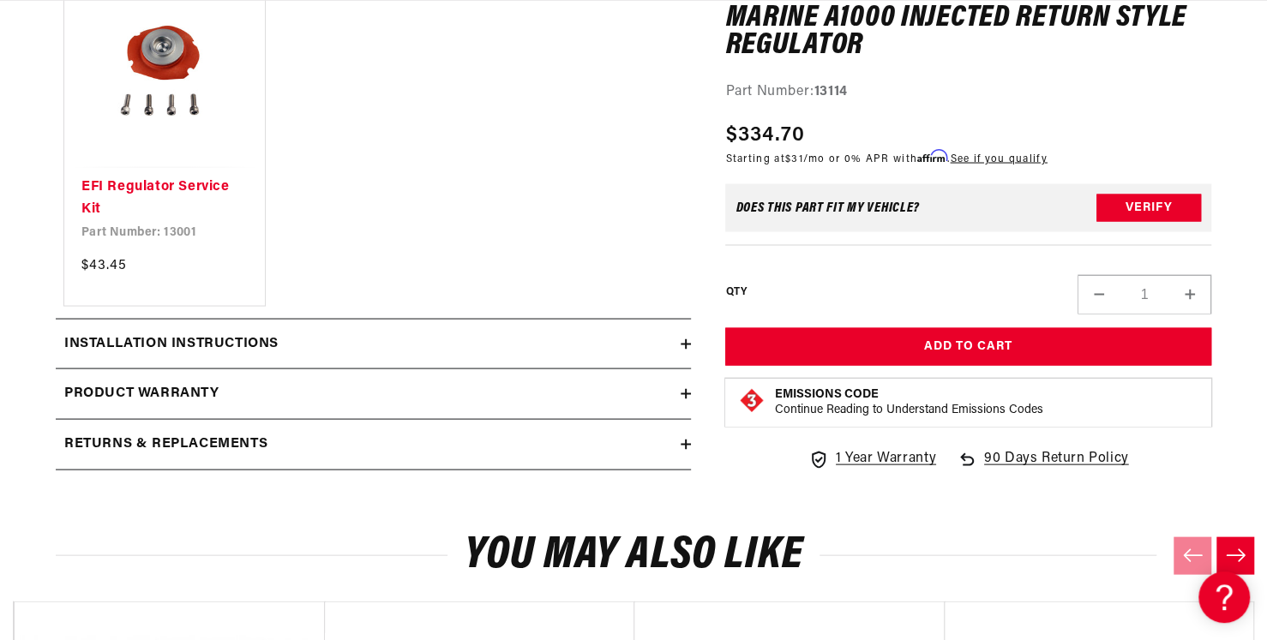
scroll to position [0, 3261]
click at [218, 341] on h2 "Installation Instructions" at bounding box center [171, 344] width 214 height 22
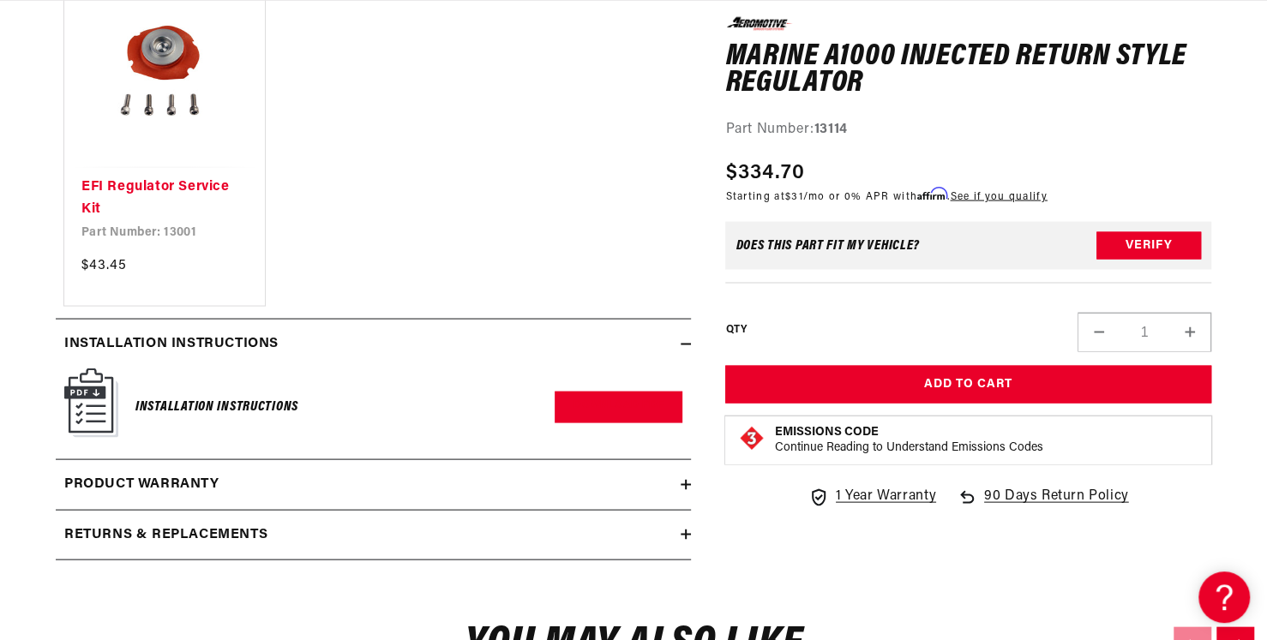
click at [91, 408] on img at bounding box center [91, 402] width 54 height 69
click at [103, 381] on img at bounding box center [91, 402] width 54 height 69
click at [192, 407] on h6 "Installation Instructions" at bounding box center [216, 406] width 163 height 23
click at [89, 368] on img at bounding box center [91, 402] width 54 height 69
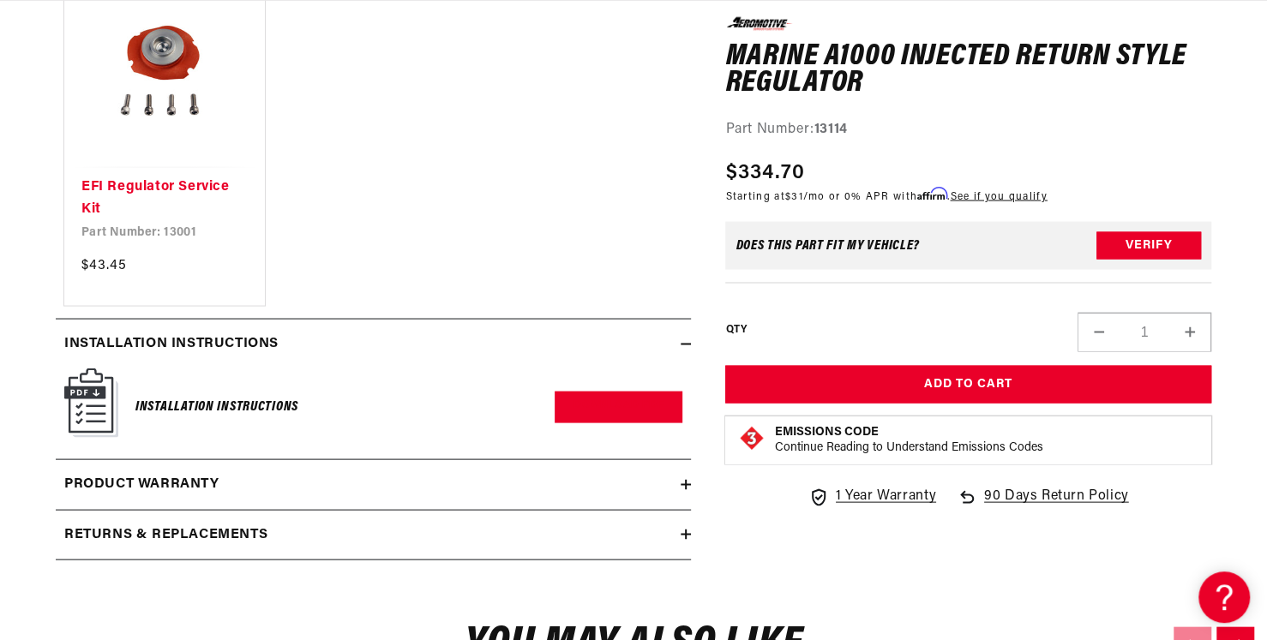
click at [243, 397] on h6 "Installation Instructions" at bounding box center [216, 406] width 163 height 23
click at [213, 340] on h2 "Installation Instructions" at bounding box center [171, 344] width 214 height 22
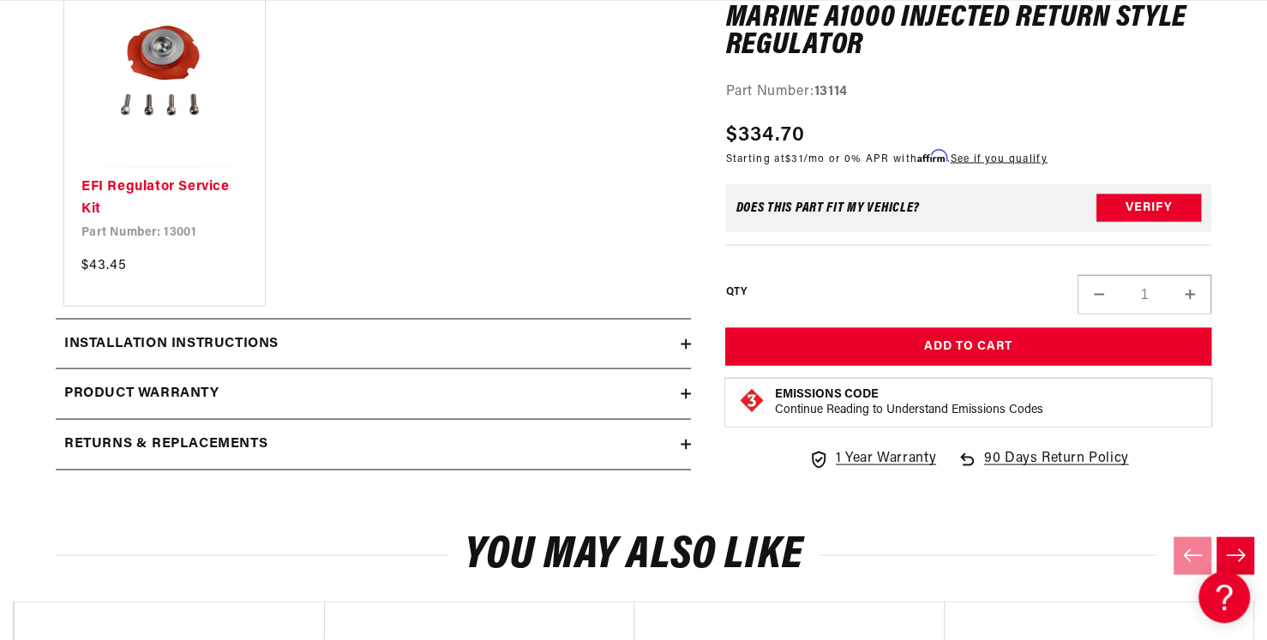
scroll to position [0, 1086]
click at [210, 336] on h2 "Installation Instructions" at bounding box center [171, 344] width 214 height 22
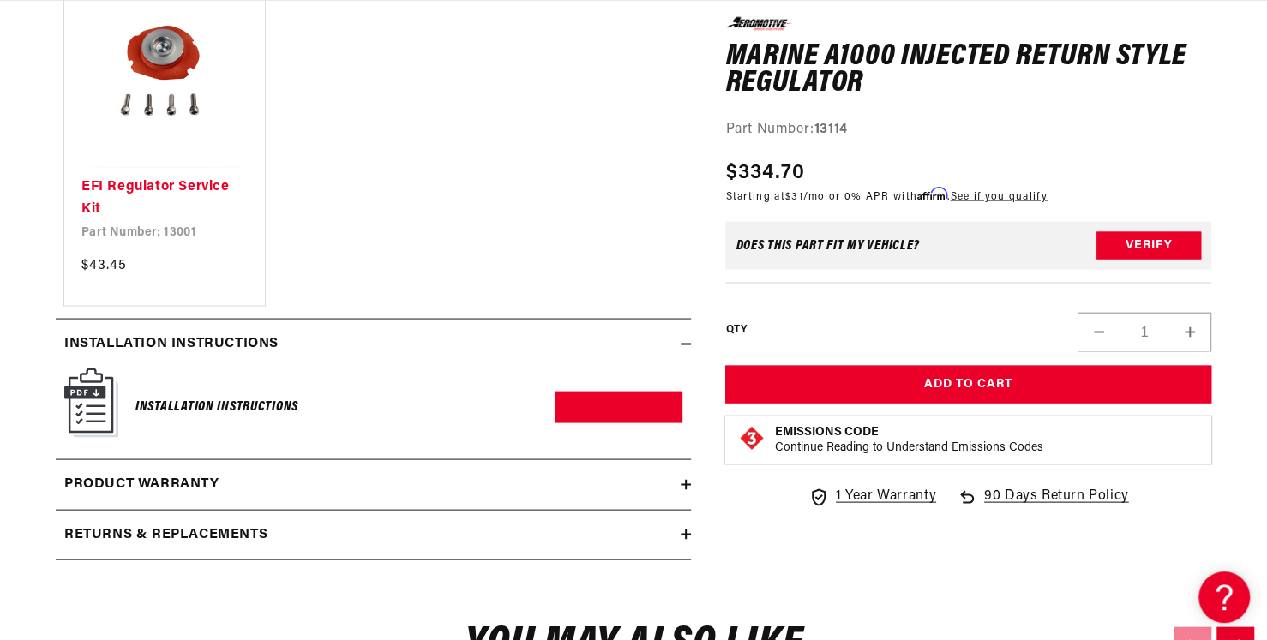
click at [94, 387] on img at bounding box center [91, 402] width 54 height 69
click at [95, 386] on img at bounding box center [91, 402] width 54 height 69
click at [129, 333] on h2 "Installation Instructions" at bounding box center [171, 344] width 214 height 22
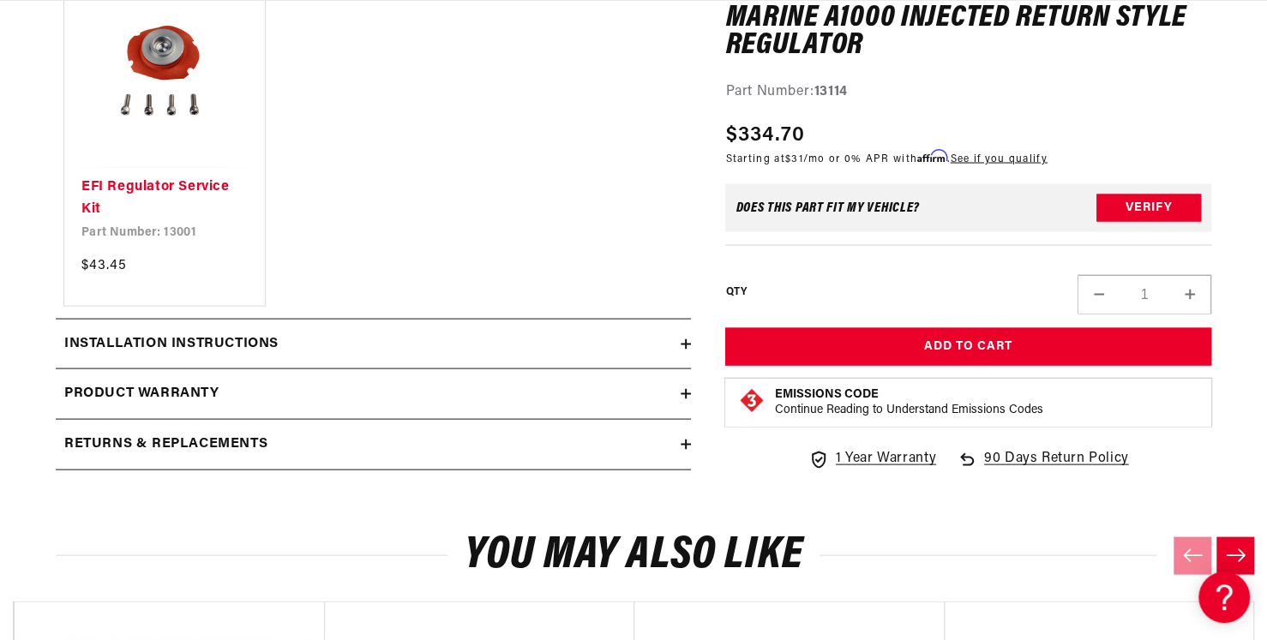
click at [142, 340] on h2 "Installation Instructions" at bounding box center [171, 344] width 214 height 22
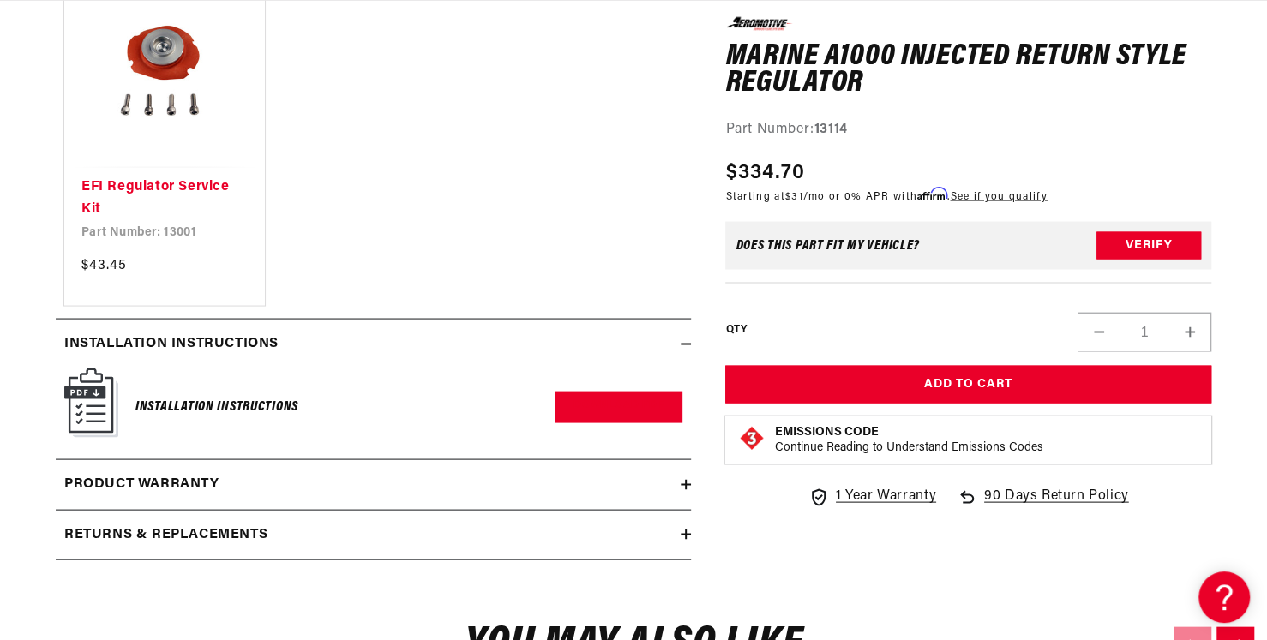
click at [203, 402] on h6 "Installation Instructions" at bounding box center [216, 406] width 163 height 23
drag, startPoint x: 203, startPoint y: 402, endPoint x: 190, endPoint y: 404, distance: 13.0
click at [190, 404] on h6 "Installation Instructions" at bounding box center [216, 406] width 163 height 23
drag, startPoint x: 190, startPoint y: 404, endPoint x: 87, endPoint y: 405, distance: 102.9
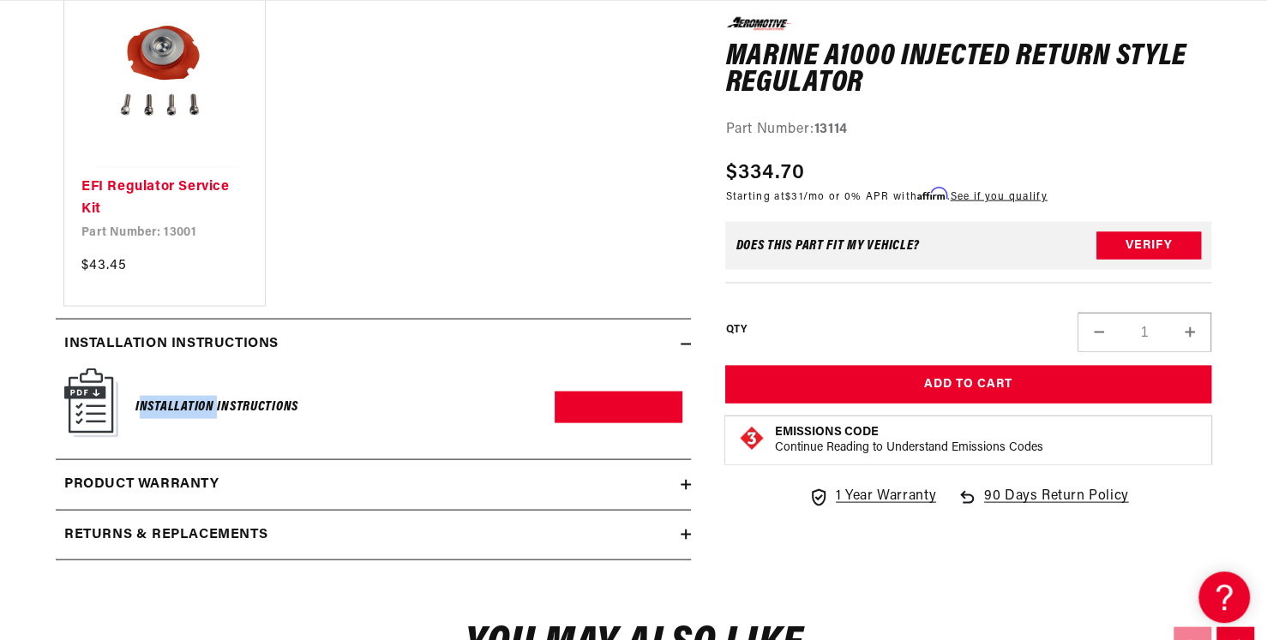
click at [87, 405] on img at bounding box center [91, 402] width 54 height 69
drag, startPoint x: 87, startPoint y: 405, endPoint x: 458, endPoint y: 407, distance: 370.3
click at [458, 407] on div "Installation Instructions Download PDF" at bounding box center [373, 407] width 618 height 78
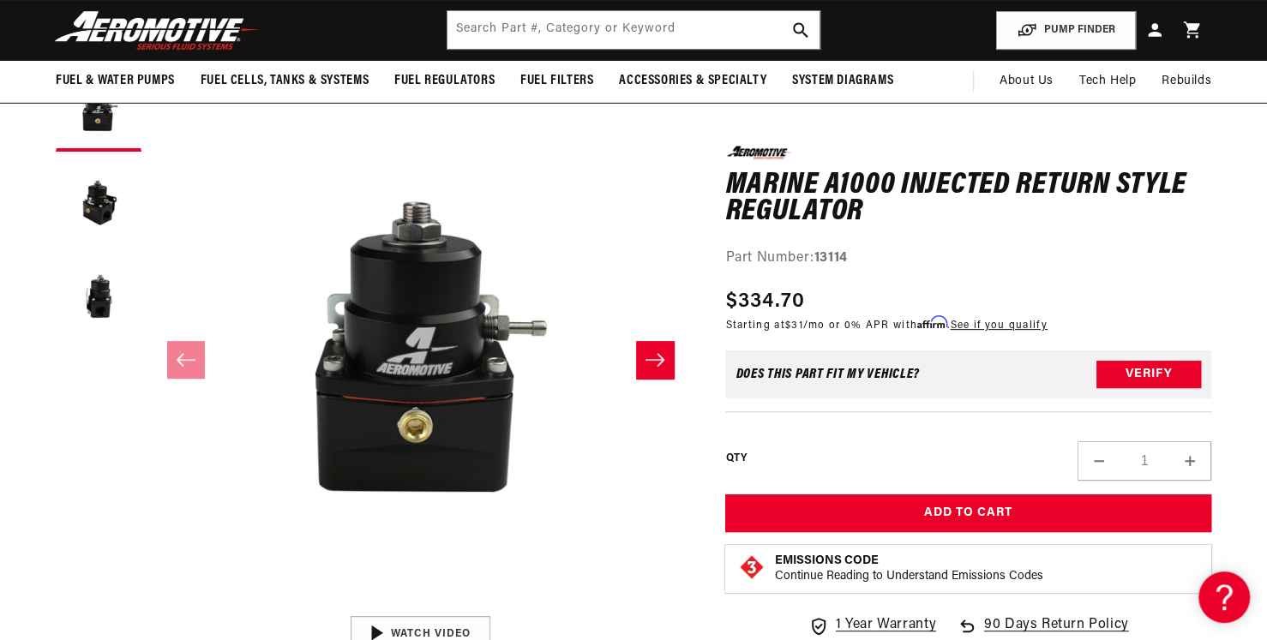
scroll to position [0, 1086]
